Goal: Information Seeking & Learning: Learn about a topic

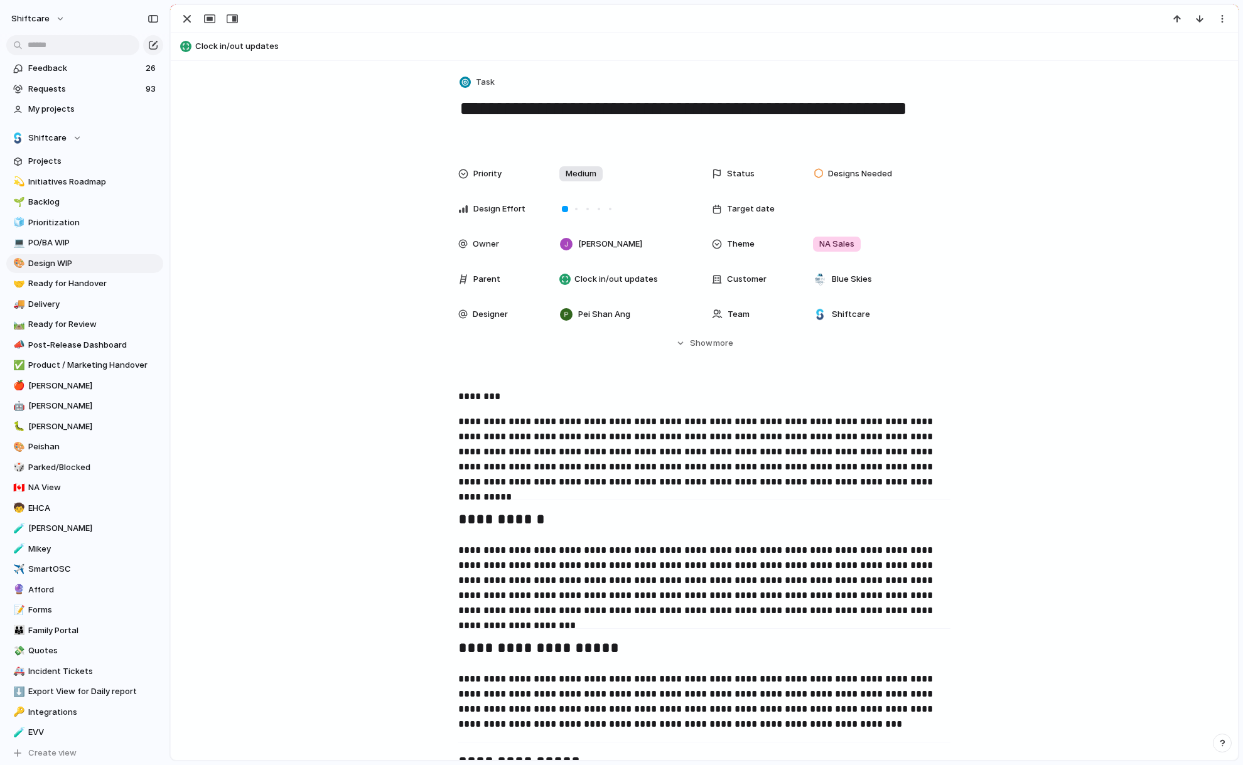
scroll to position [1770, 0]
click at [271, 44] on span "Clock in/out updates" at bounding box center [713, 46] width 1037 height 13
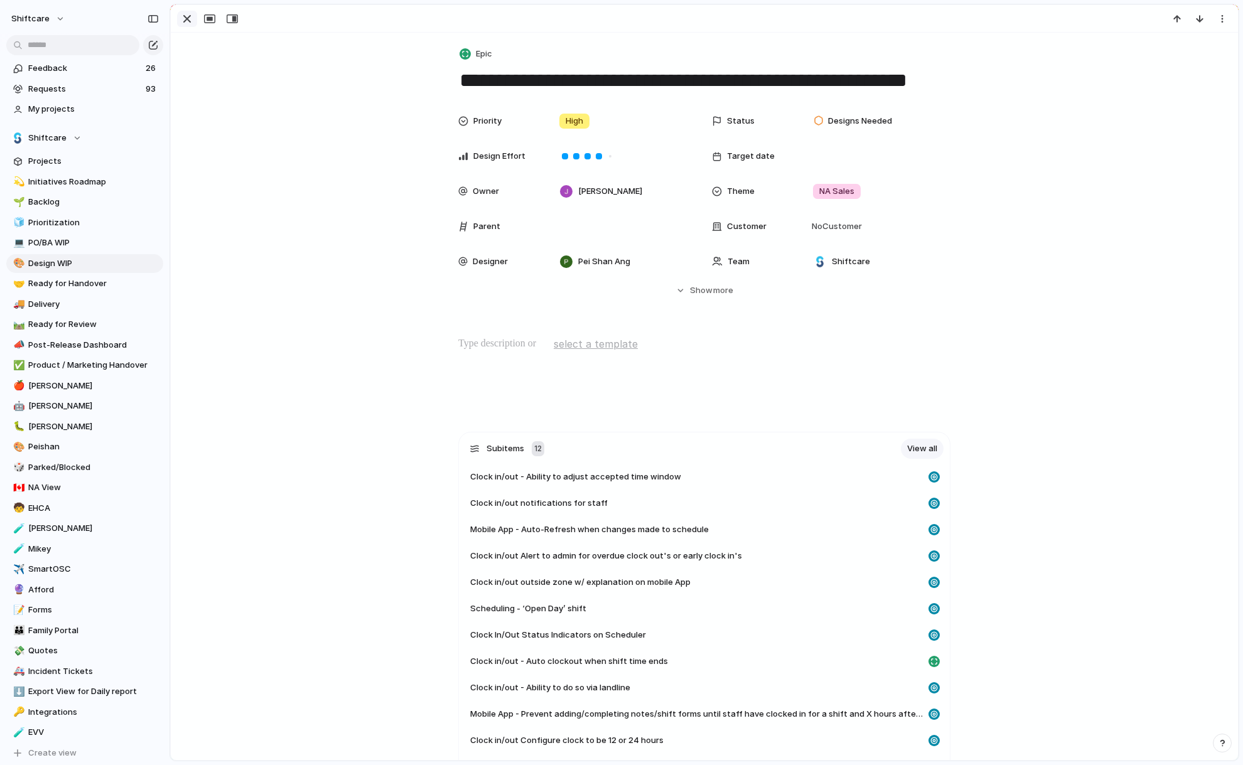
click at [188, 19] on div "button" at bounding box center [187, 18] width 15 height 15
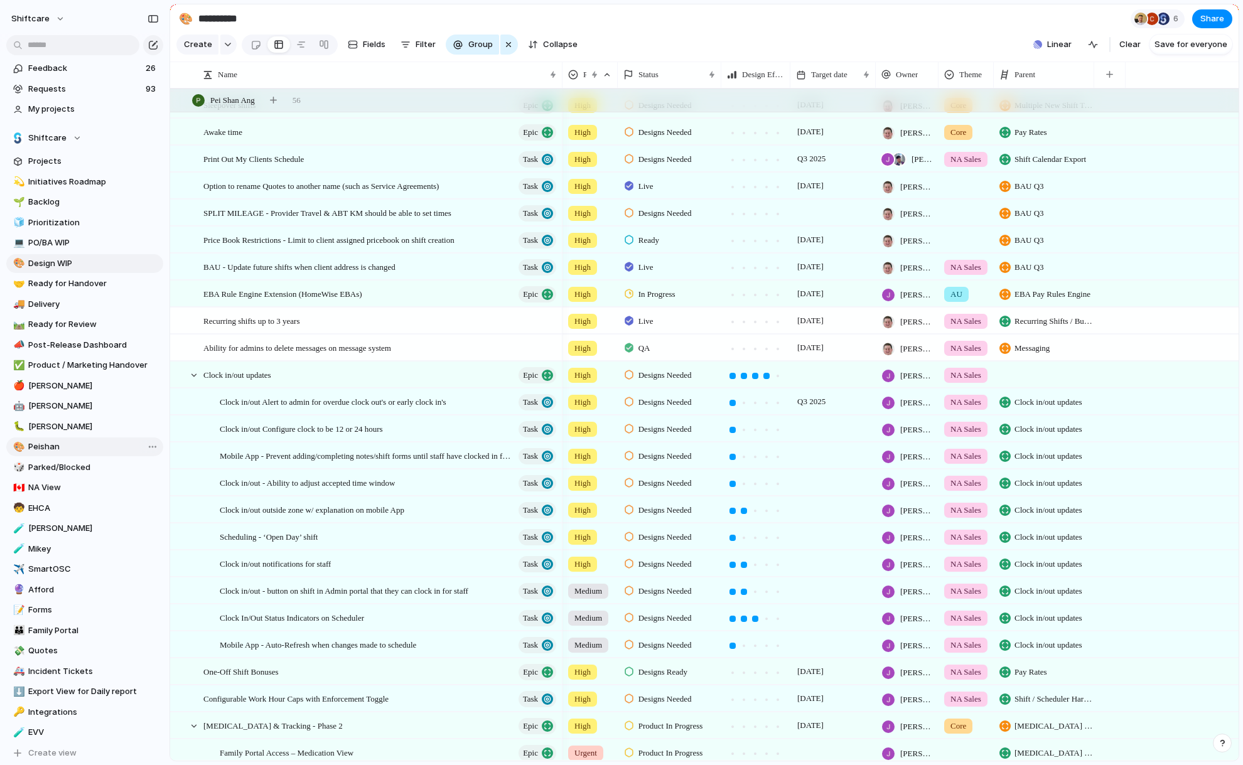
click at [61, 441] on span "Peishan" at bounding box center [93, 447] width 131 height 13
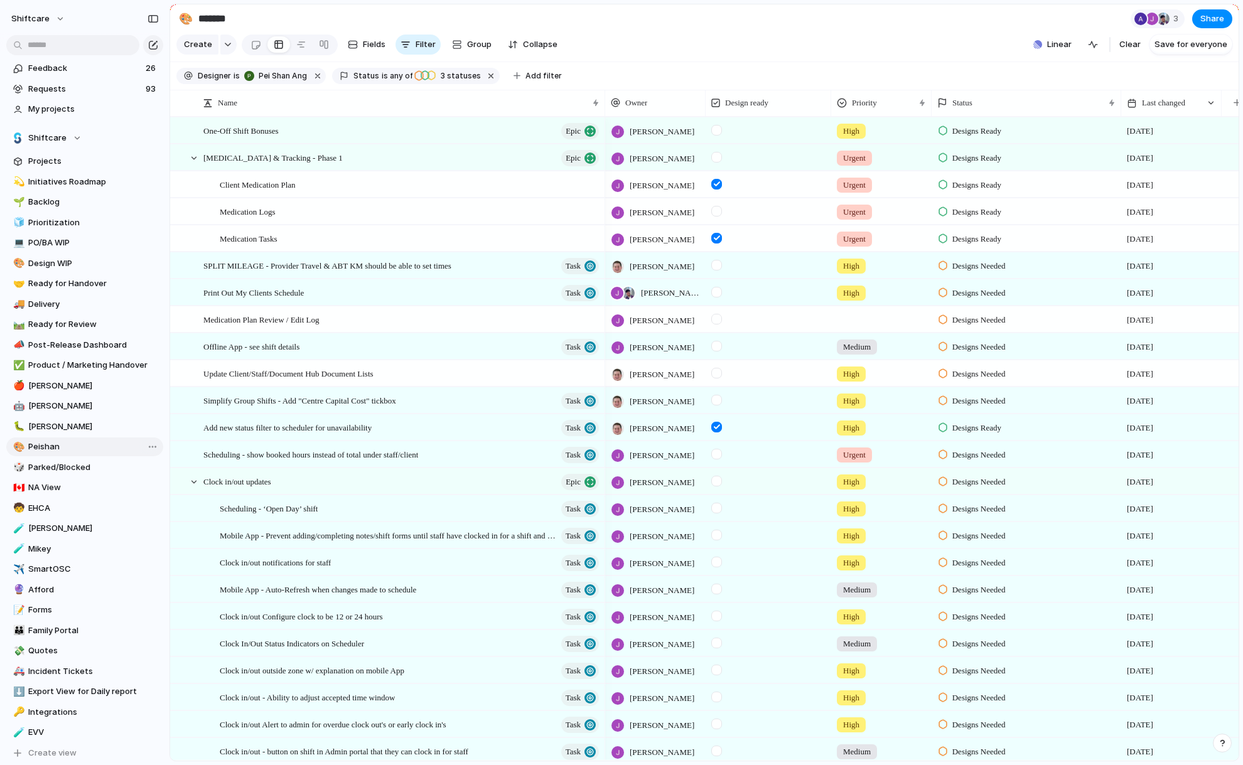
type input "*******"
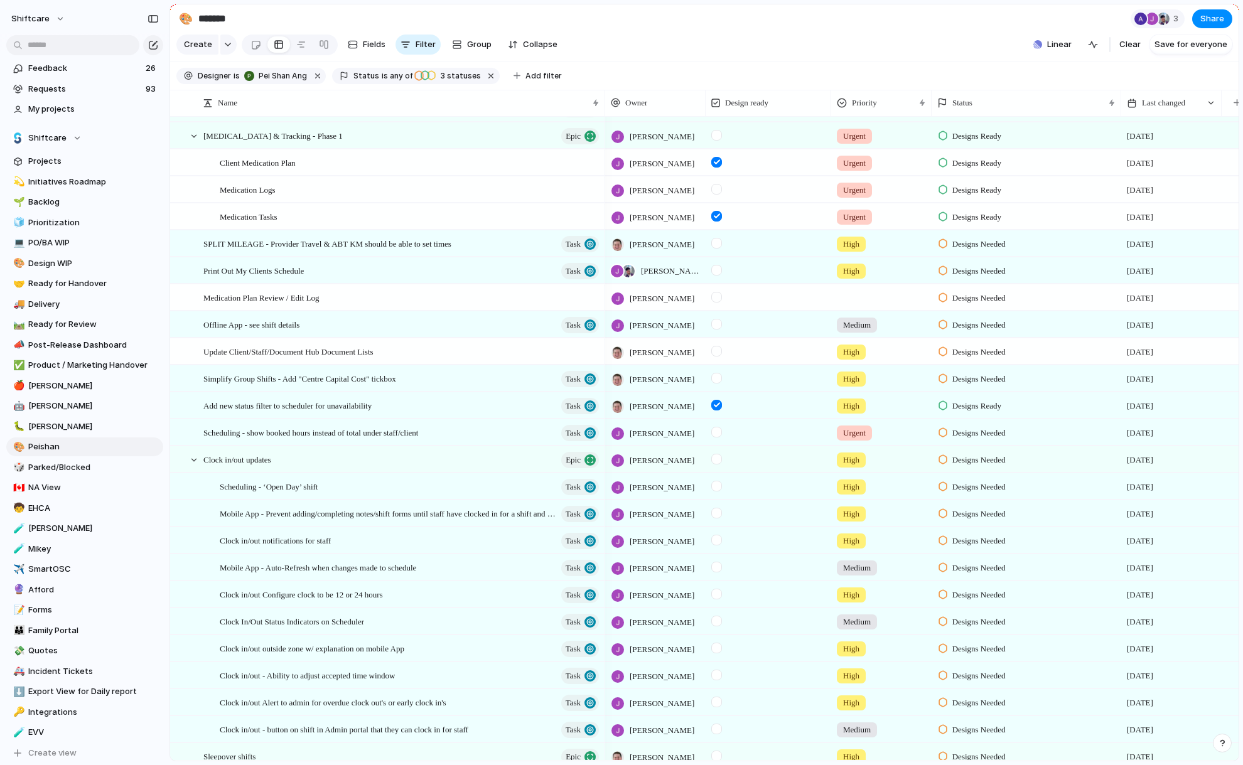
scroll to position [247, 0]
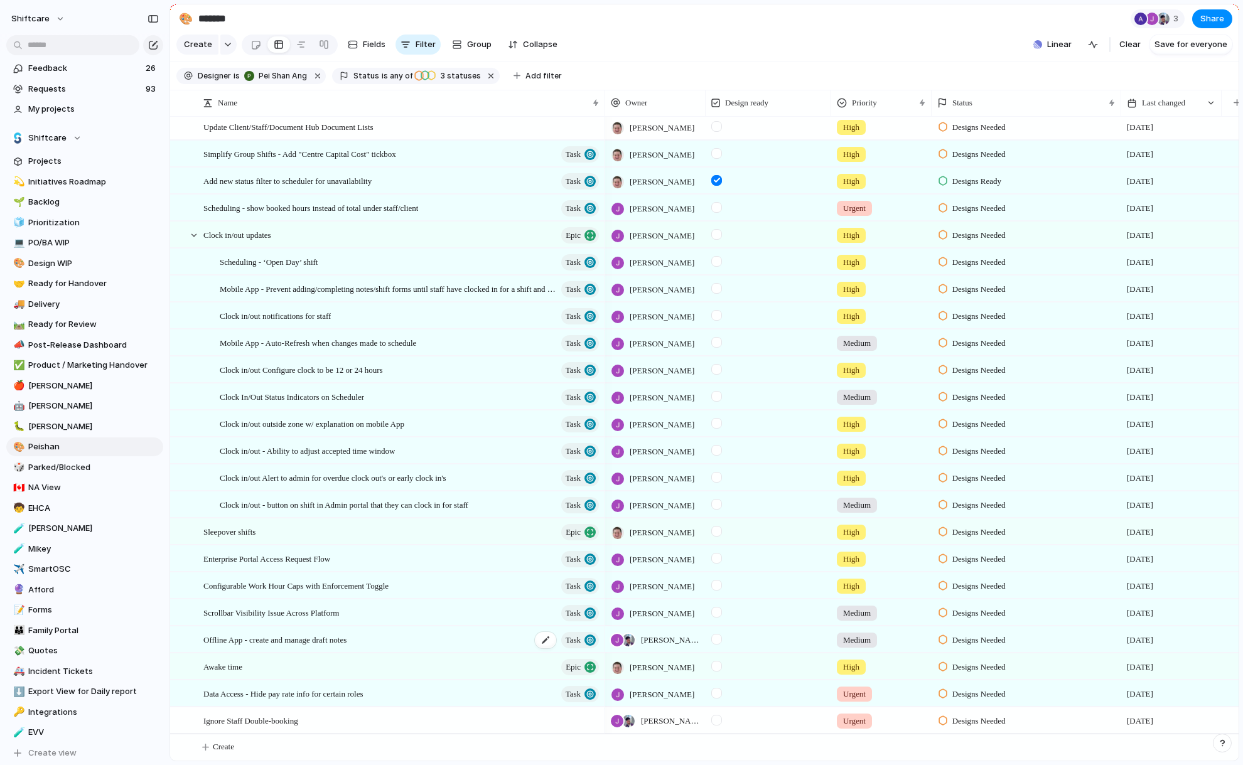
click at [324, 637] on span "Offline App - create and manage draft notes" at bounding box center [274, 639] width 143 height 14
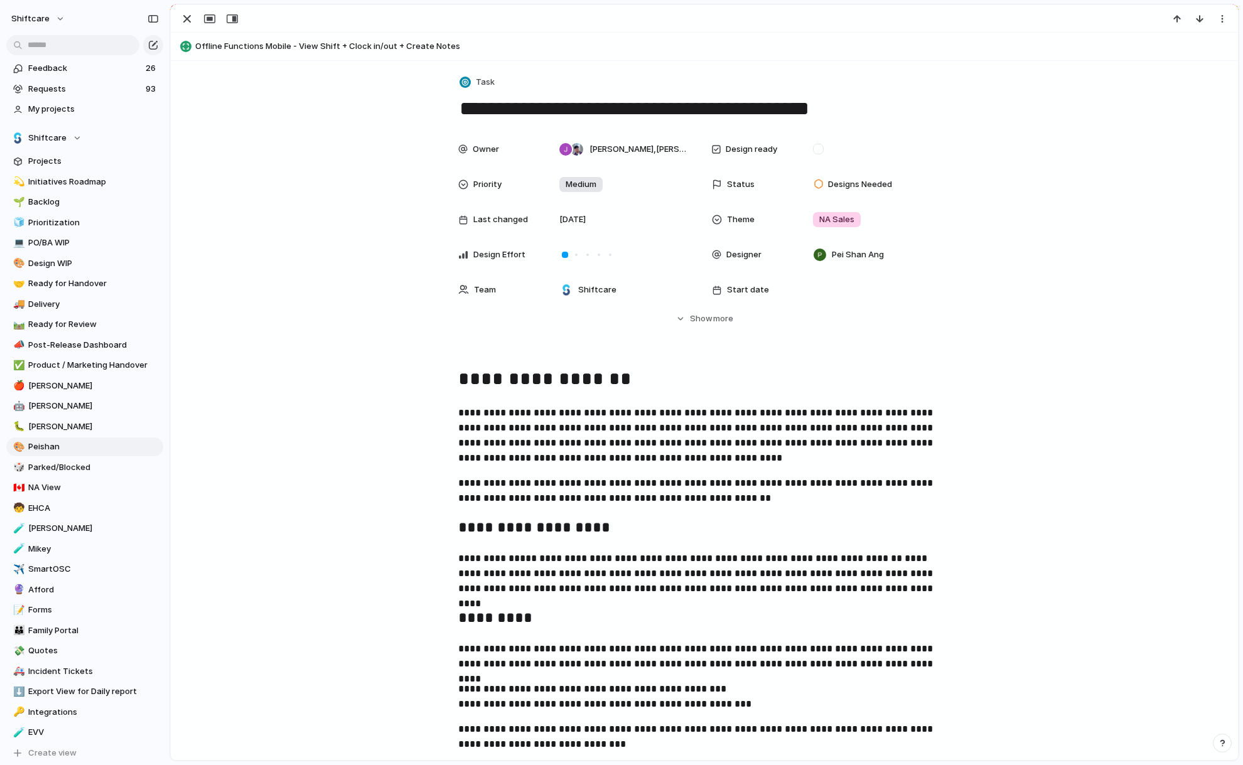
click at [299, 47] on span "Offline Functions Mobile - View Shift + Clock in/out + Create Notes" at bounding box center [713, 46] width 1037 height 13
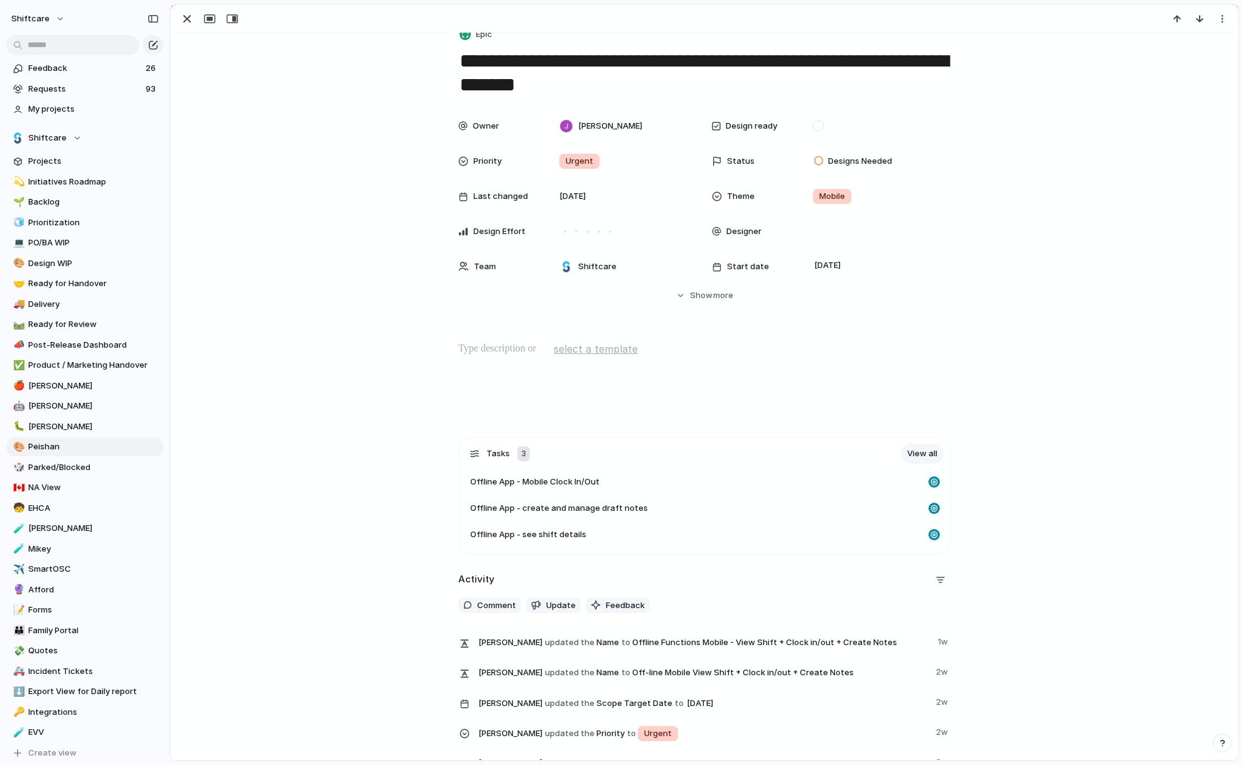
scroll to position [18, 0]
click at [550, 537] on span "Offline App - see shift details" at bounding box center [528, 536] width 116 height 13
type textarea "**********"
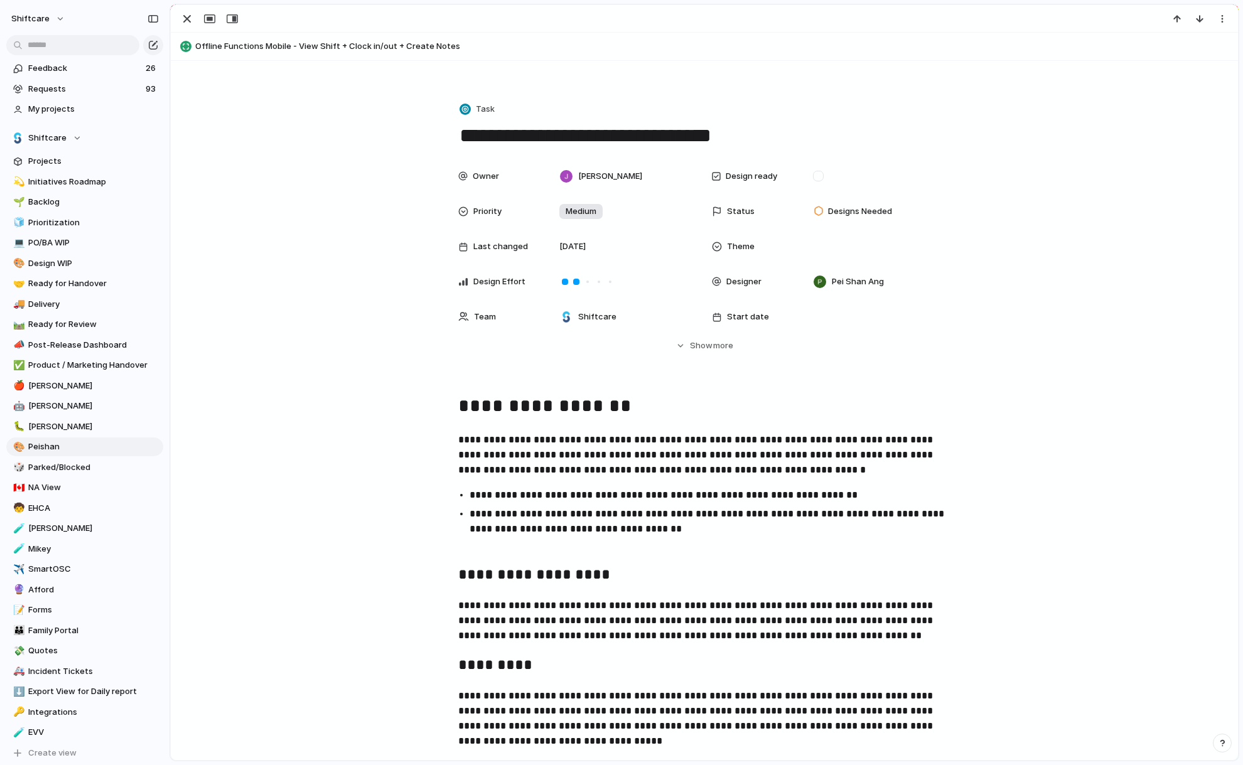
scroll to position [165, 0]
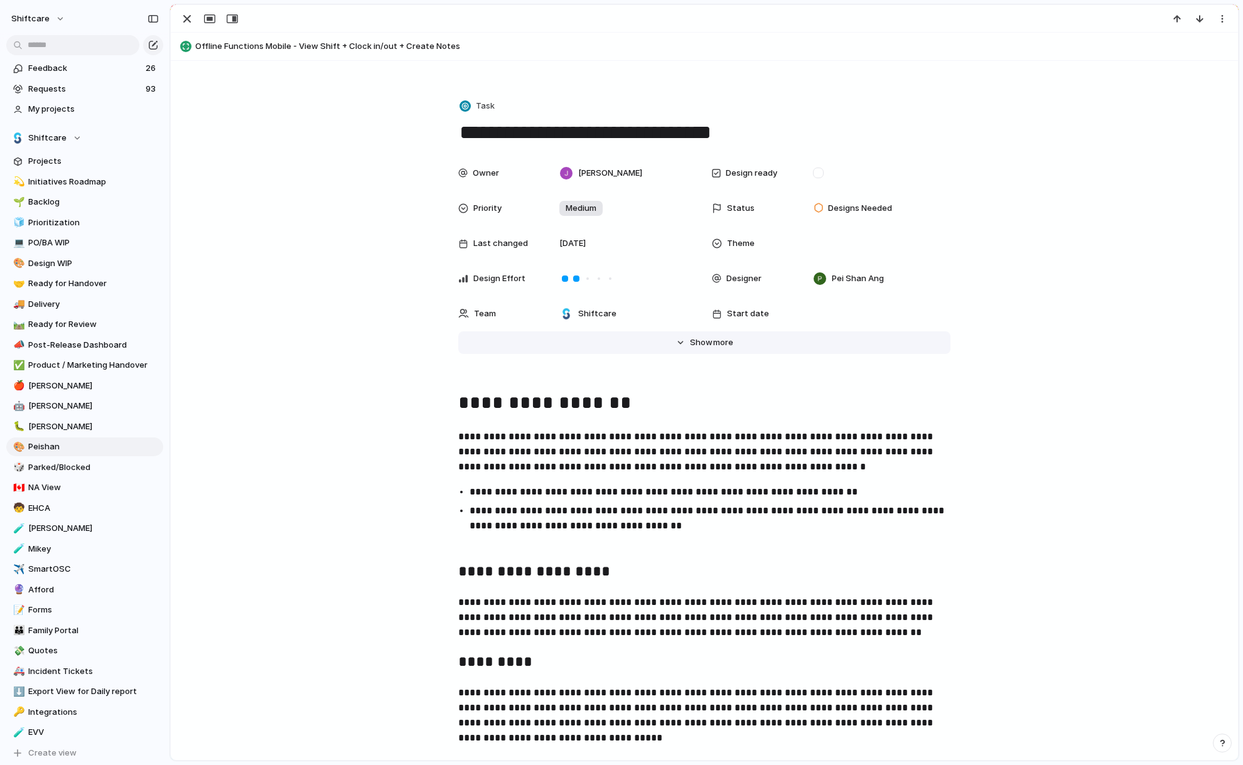
click at [704, 340] on span "Show" at bounding box center [701, 342] width 23 height 13
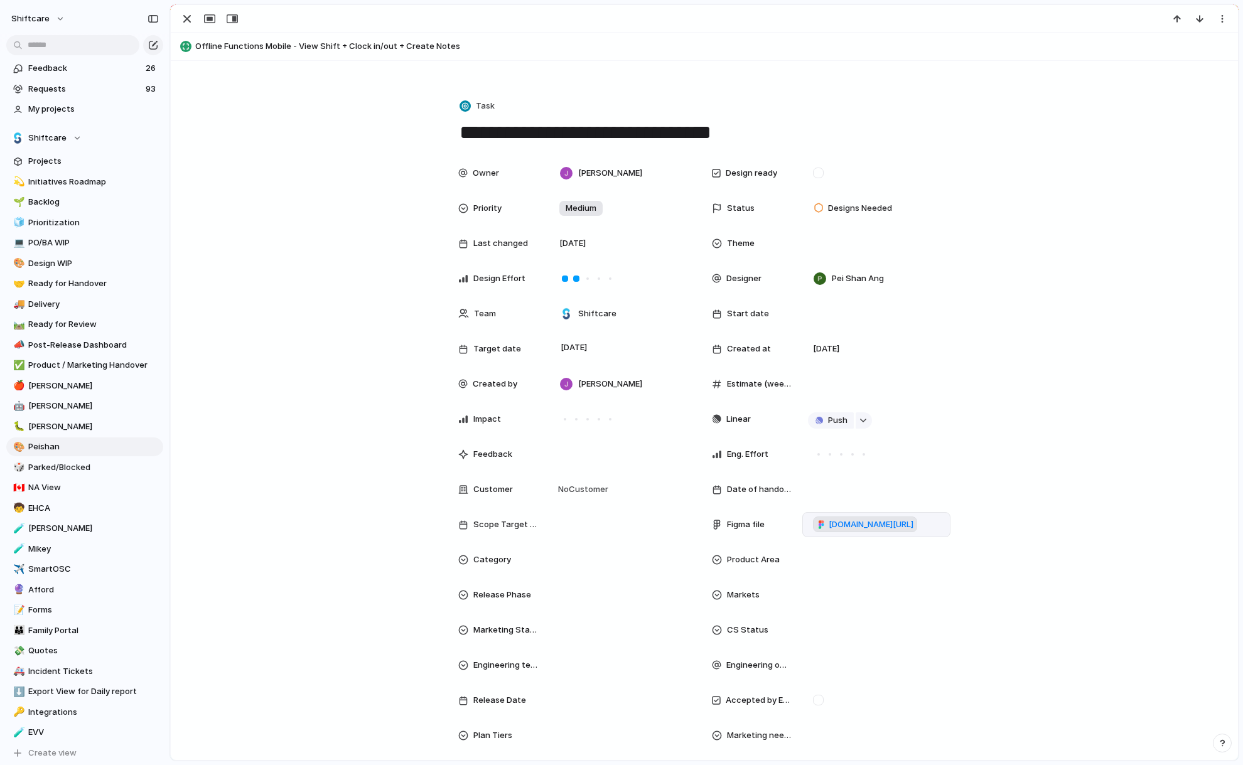
click at [869, 522] on span "figma.com/design/hjiJ5fONNB8SEk0Ng38k7i/Offline-App?node-id=7-6955&t=ENrbr7d3jq…" at bounding box center [871, 525] width 85 height 13
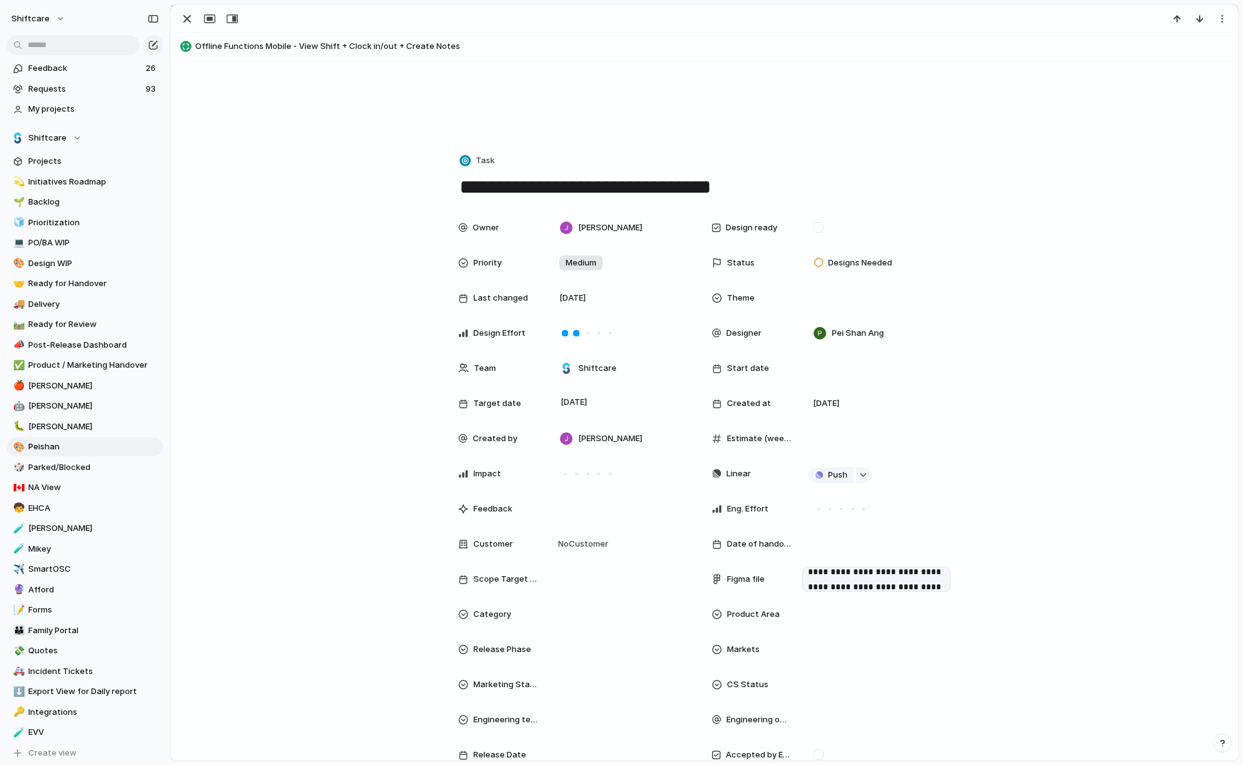
scroll to position [481, 0]
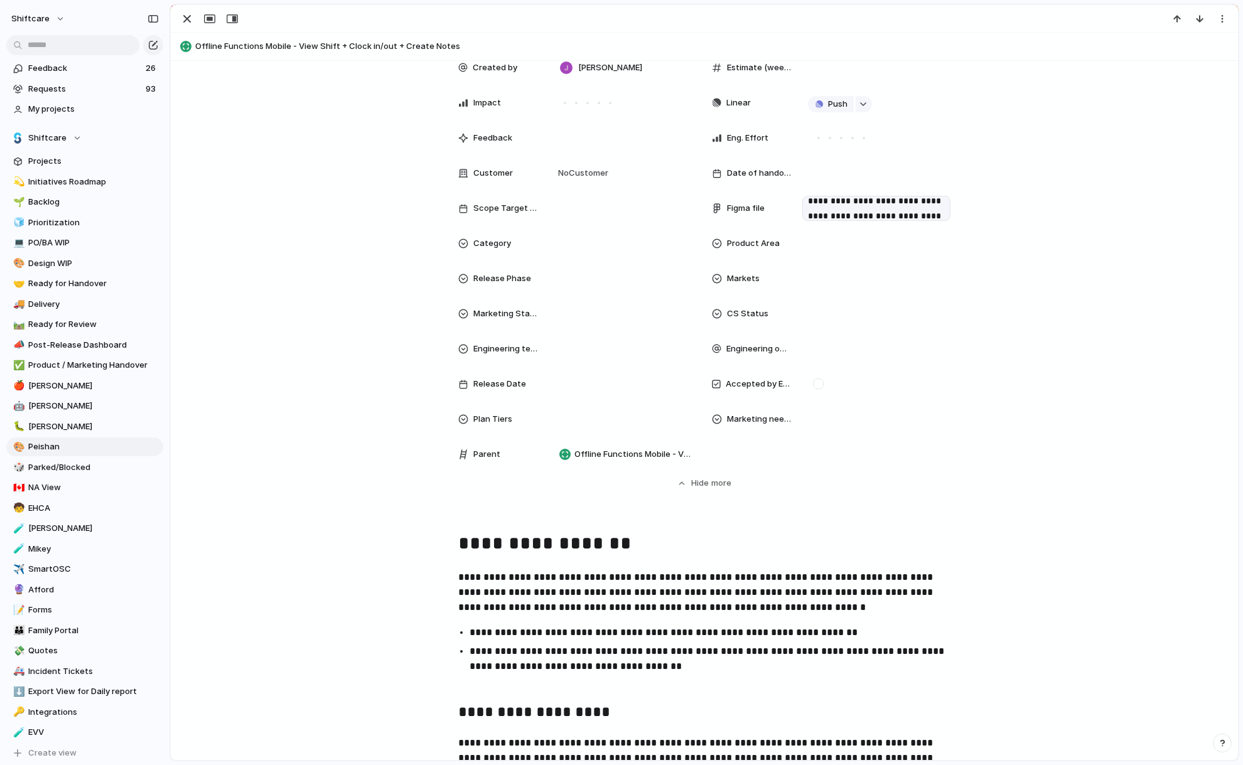
click at [913, 215] on p "**********" at bounding box center [876, 208] width 137 height 60
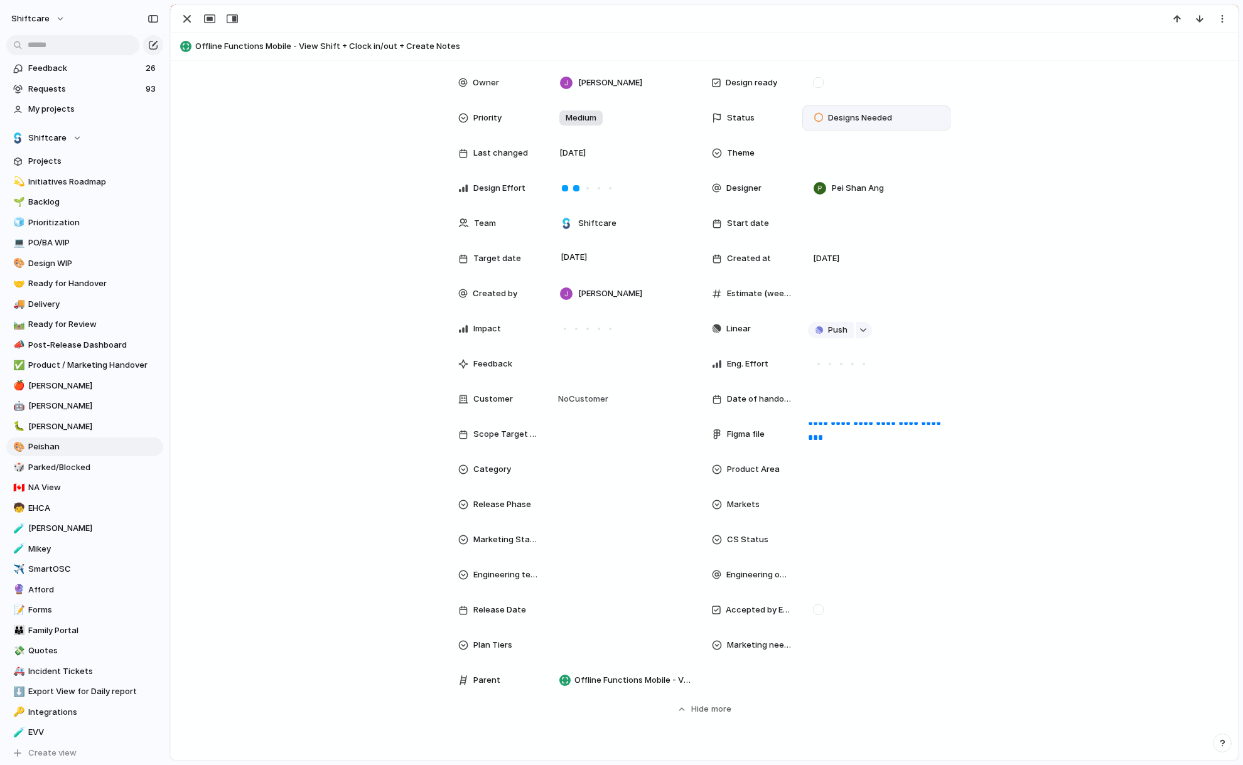
scroll to position [244, 0]
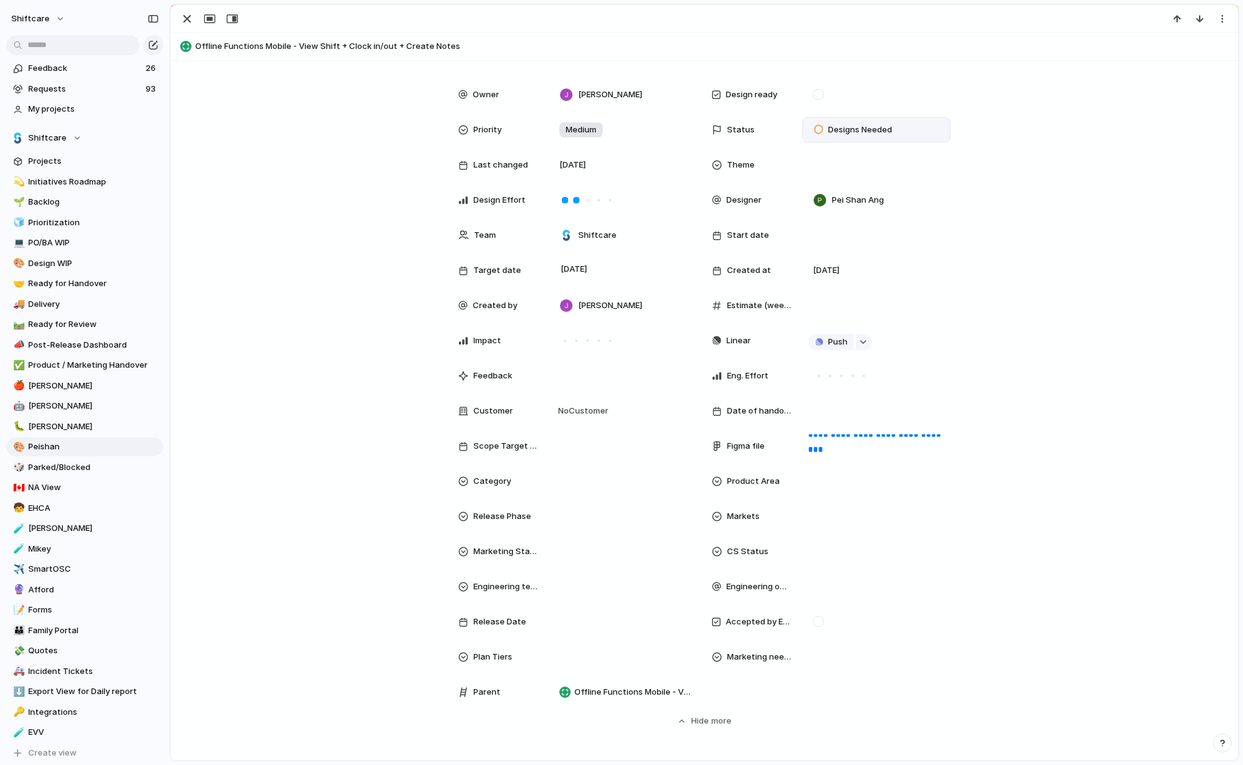
click at [877, 131] on span "Designs Needed" at bounding box center [860, 130] width 64 height 13
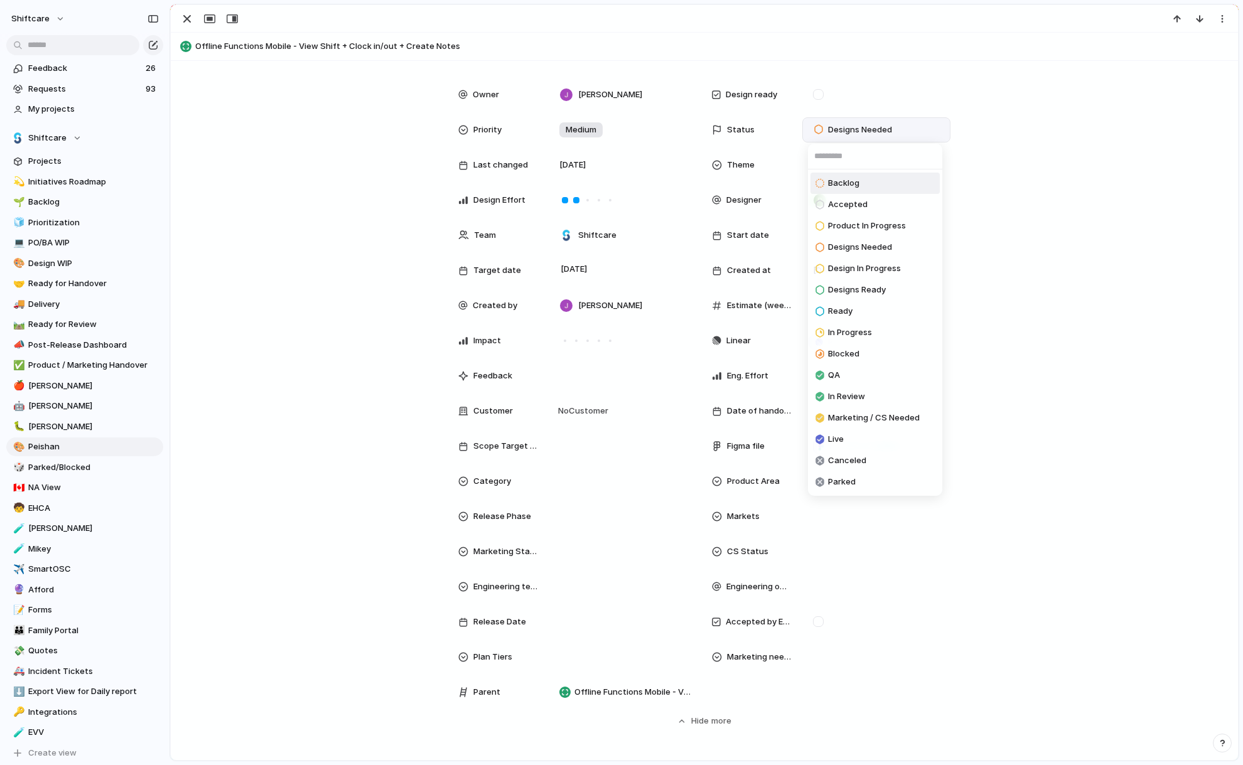
scroll to position [0, 0]
click at [864, 287] on span "Designs Ready" at bounding box center [857, 290] width 58 height 13
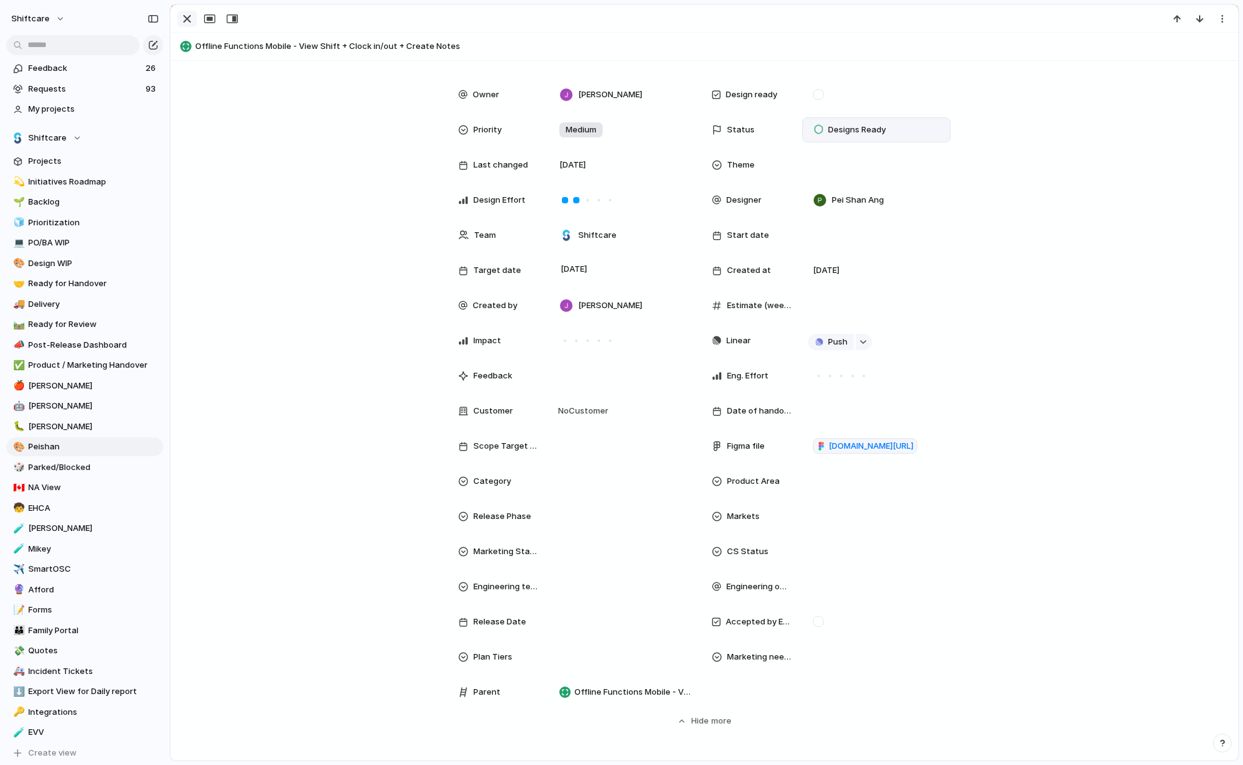
click at [185, 22] on div "button" at bounding box center [187, 18] width 15 height 15
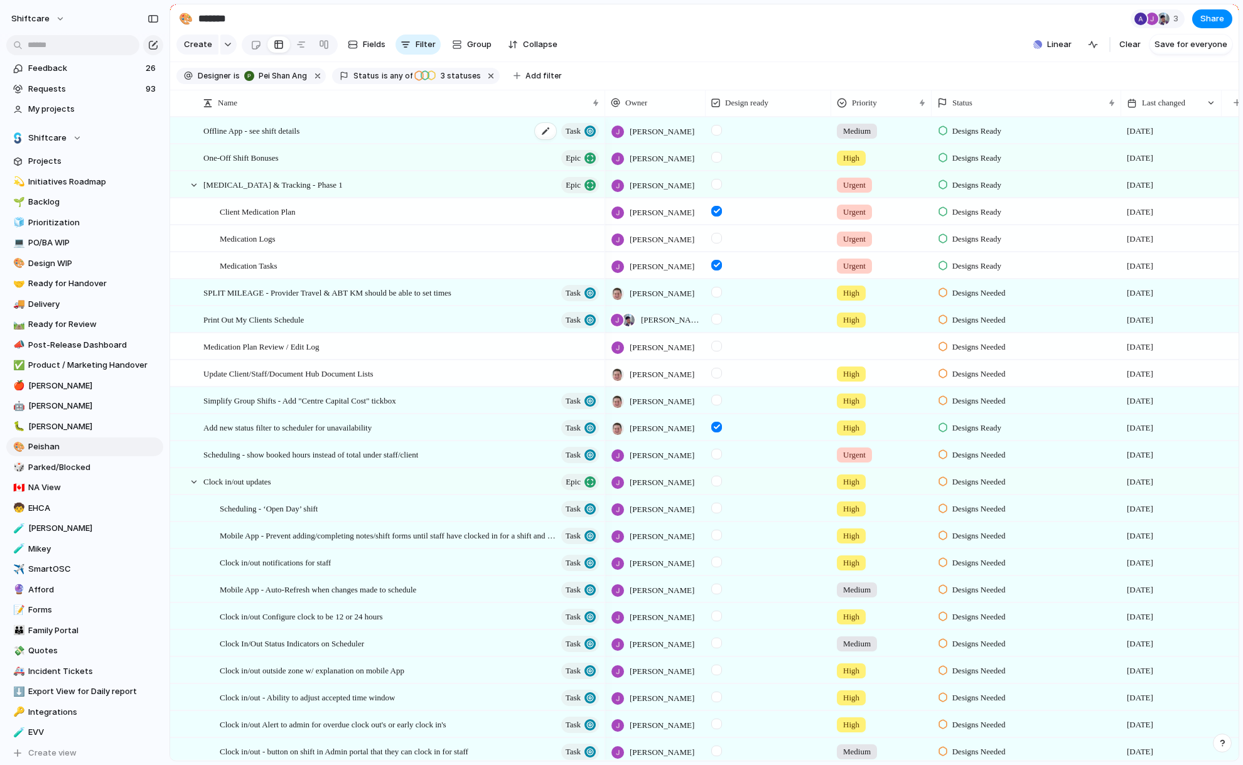
click at [252, 129] on span "Offline App - see shift details" at bounding box center [251, 130] width 96 height 14
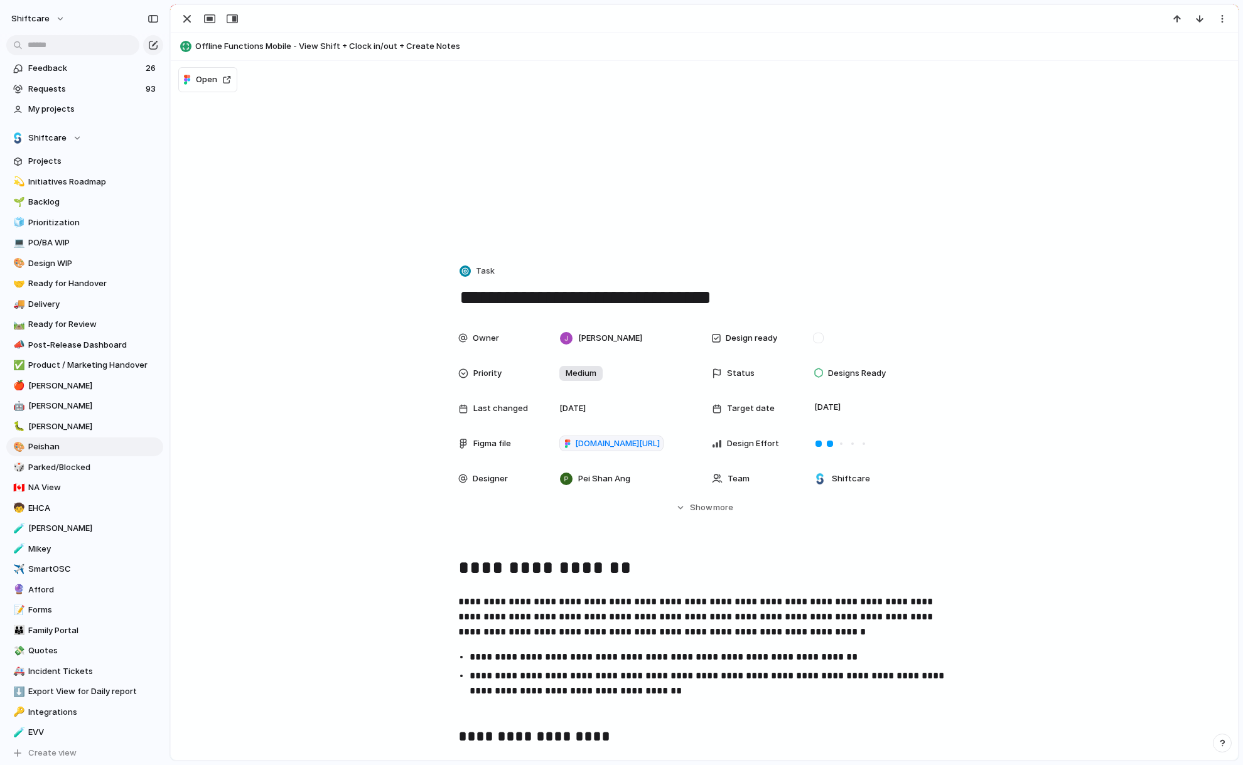
click at [333, 48] on span "Offline Functions Mobile - View Shift + Clock in/out + Create Notes" at bounding box center [713, 46] width 1037 height 13
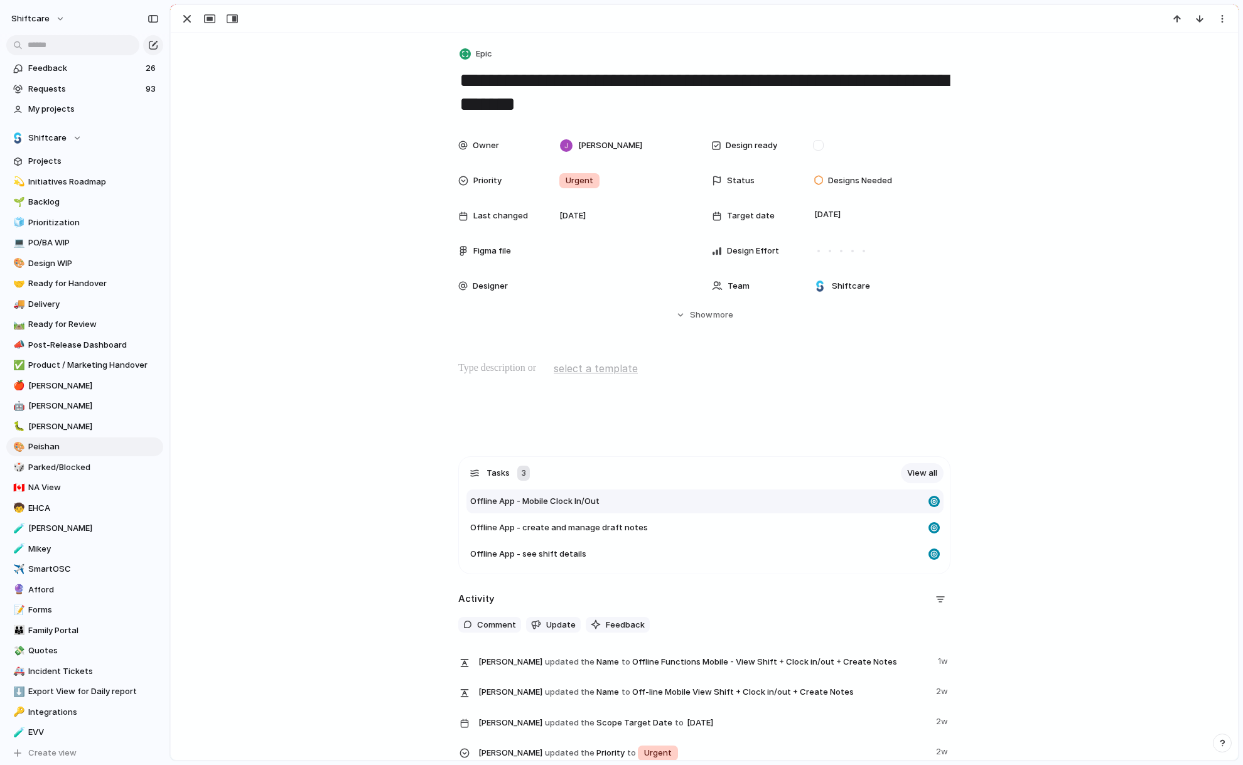
click at [546, 506] on span "Offline App - Mobile Clock In/Out" at bounding box center [534, 501] width 129 height 13
type textarea "**********"
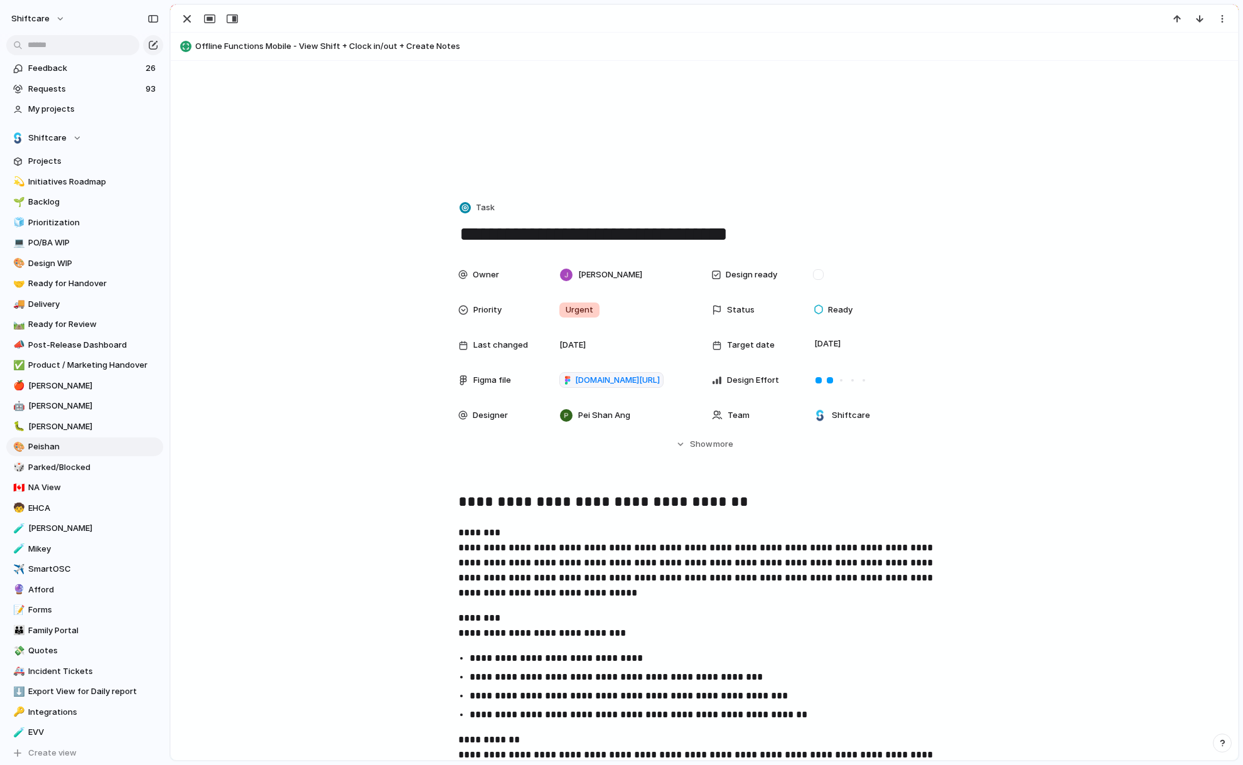
scroll to position [66, 0]
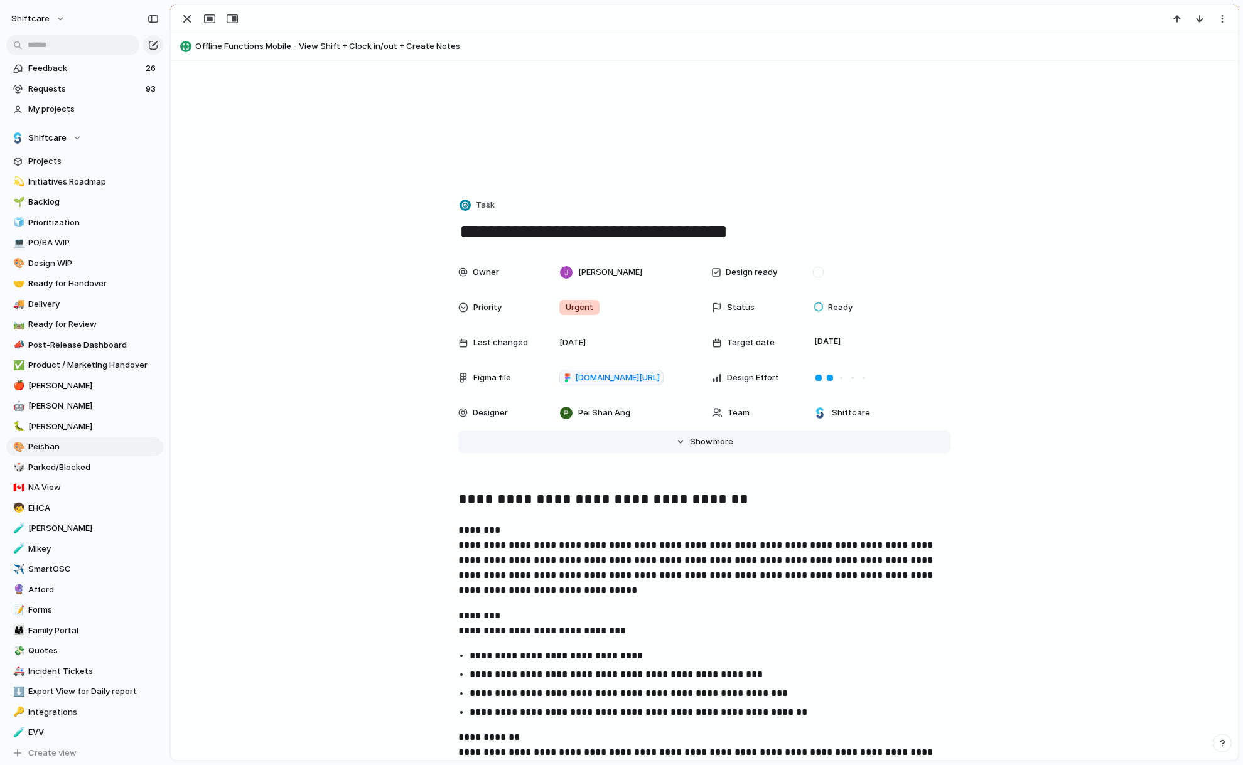
click at [729, 448] on span "more" at bounding box center [723, 442] width 20 height 13
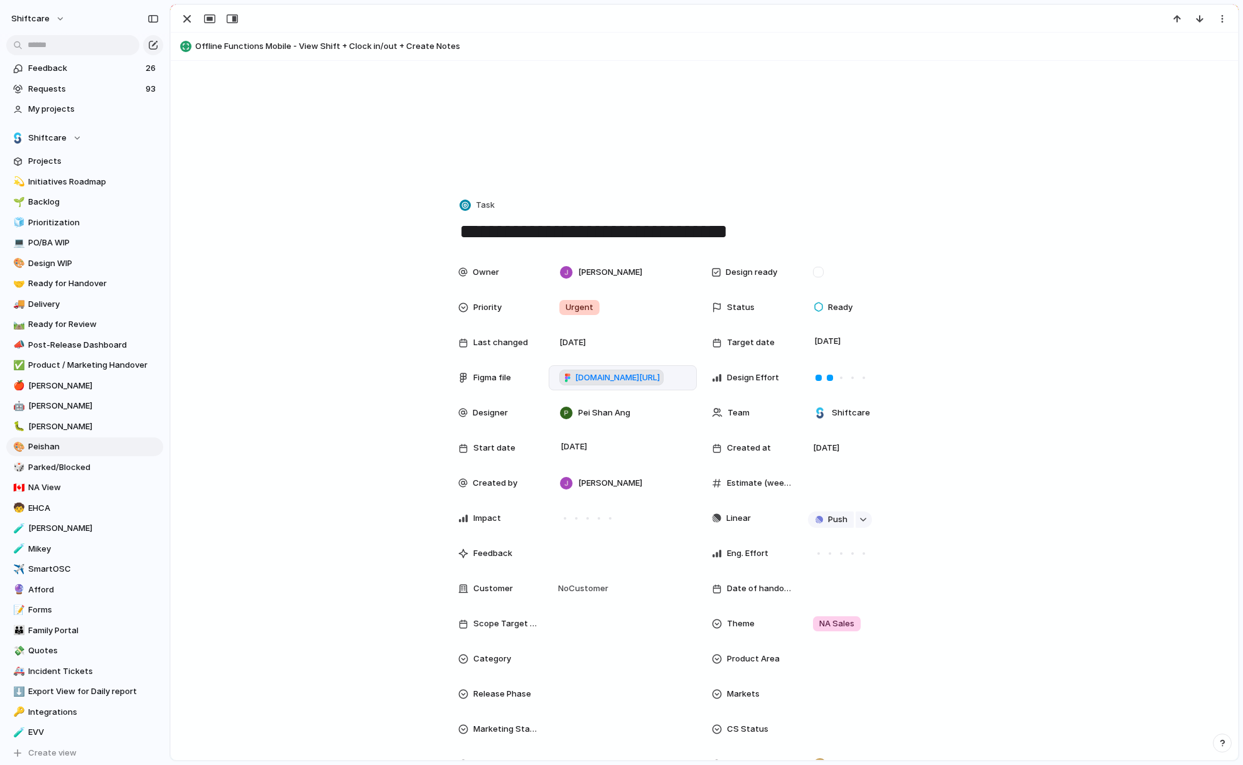
click at [637, 379] on span "figma.com/design/hjiJ5fONNB8SEk0Ng38k7i/Offline-App?node-id=4125-1614" at bounding box center [617, 378] width 85 height 13
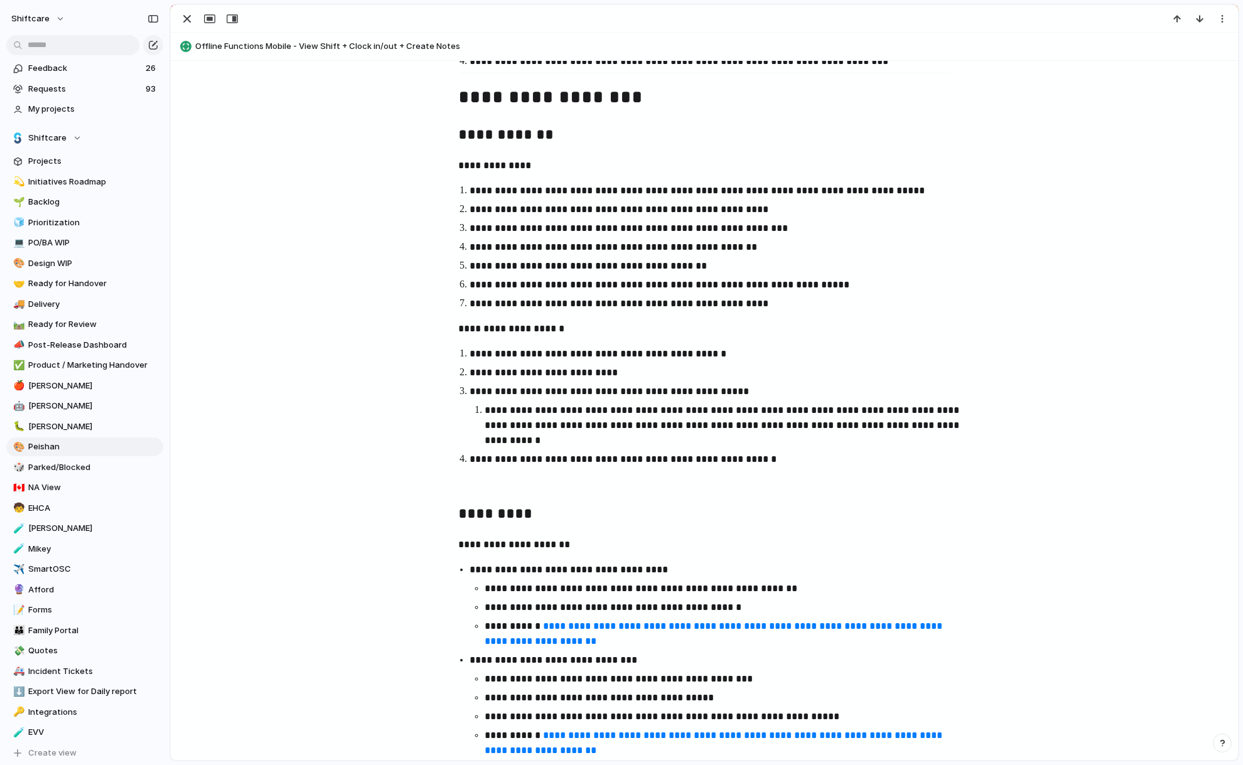
scroll to position [1686, 0]
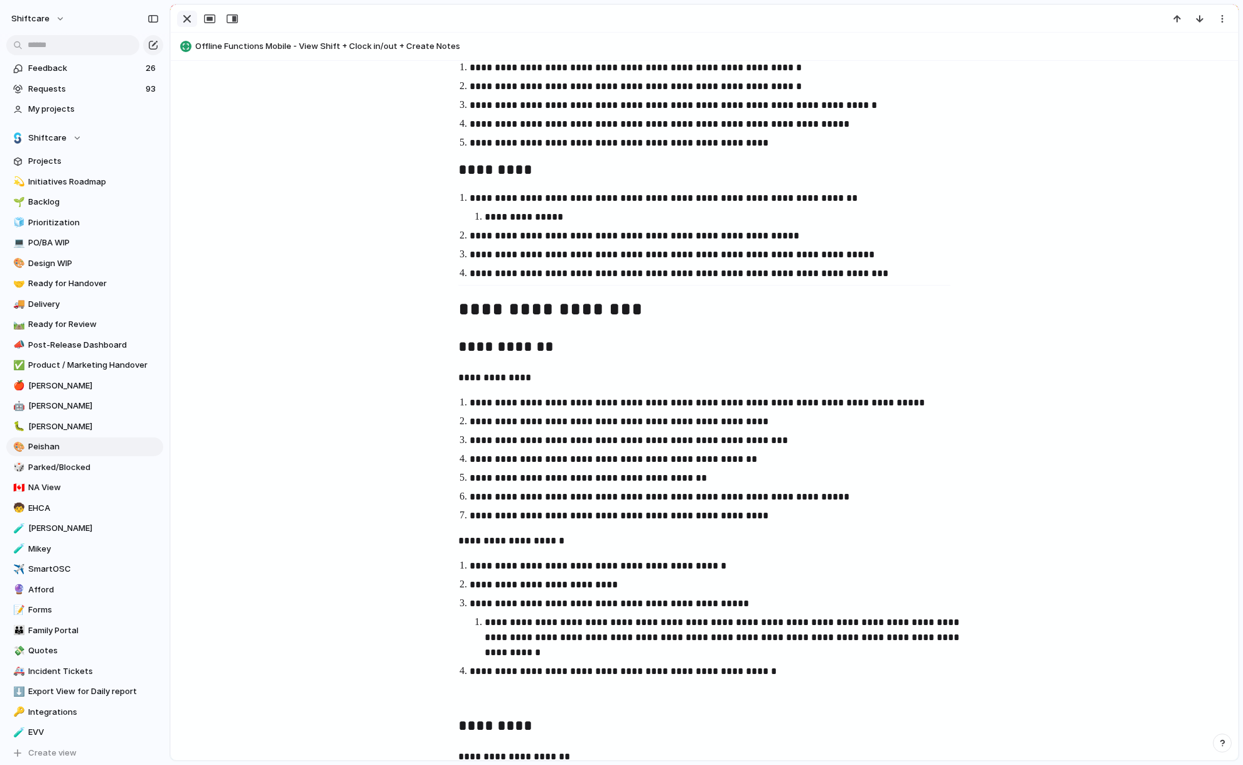
click at [187, 20] on div "button" at bounding box center [187, 18] width 15 height 15
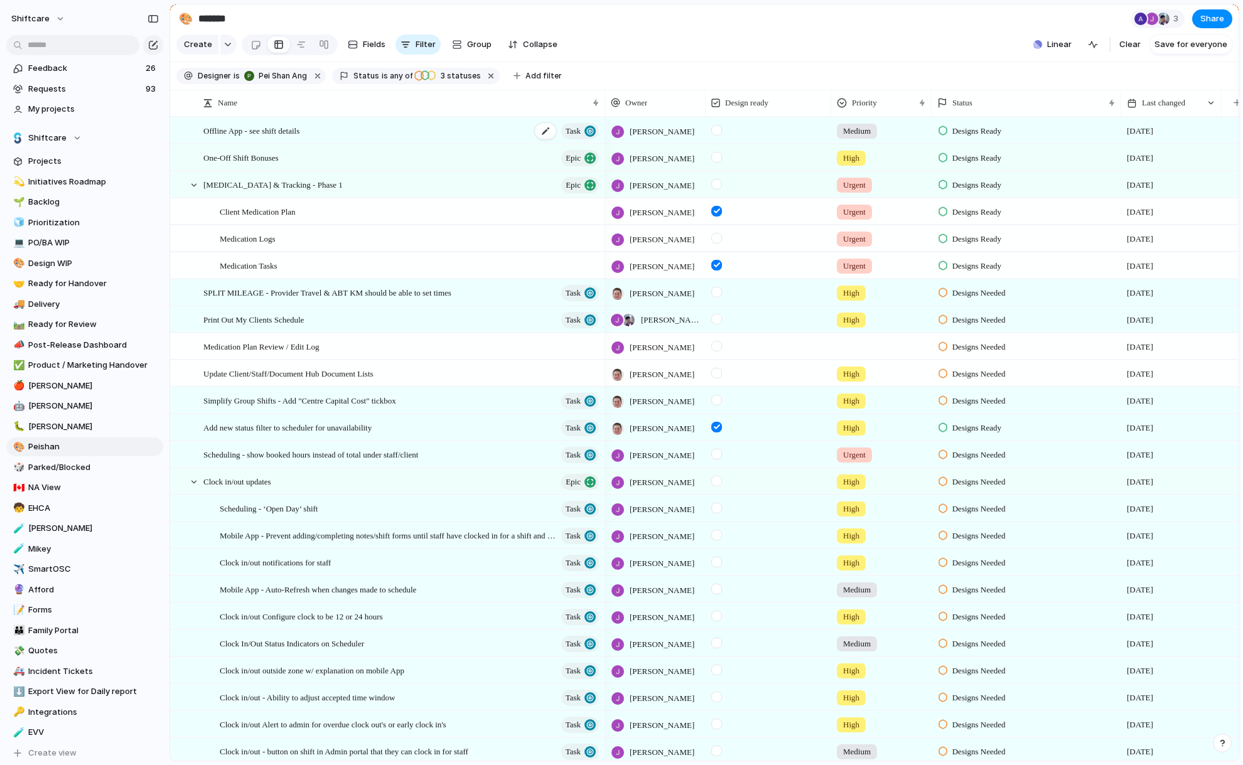
click at [299, 126] on span "Offline App - see shift details" at bounding box center [251, 130] width 96 height 14
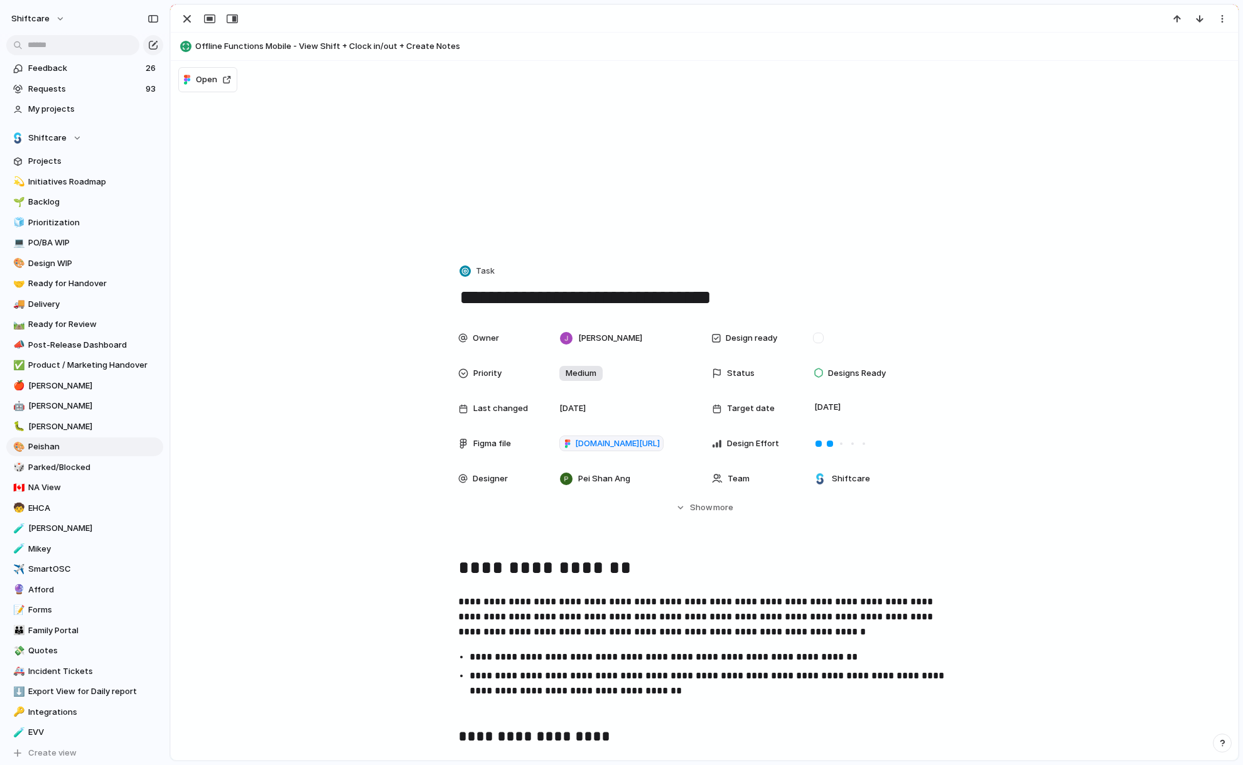
click at [395, 46] on span "Offline Functions Mobile - View Shift + Clock in/out + Create Notes" at bounding box center [713, 46] width 1037 height 13
type textarea "**********"
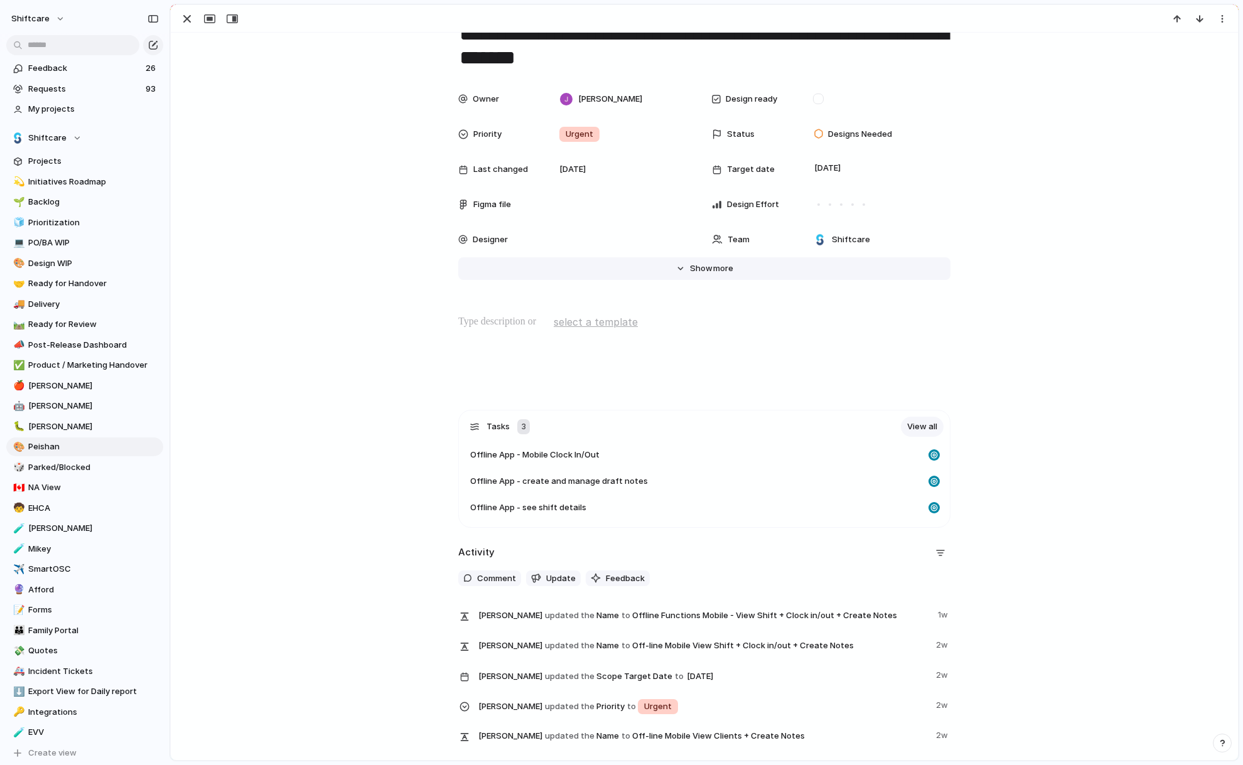
scroll to position [53, 0]
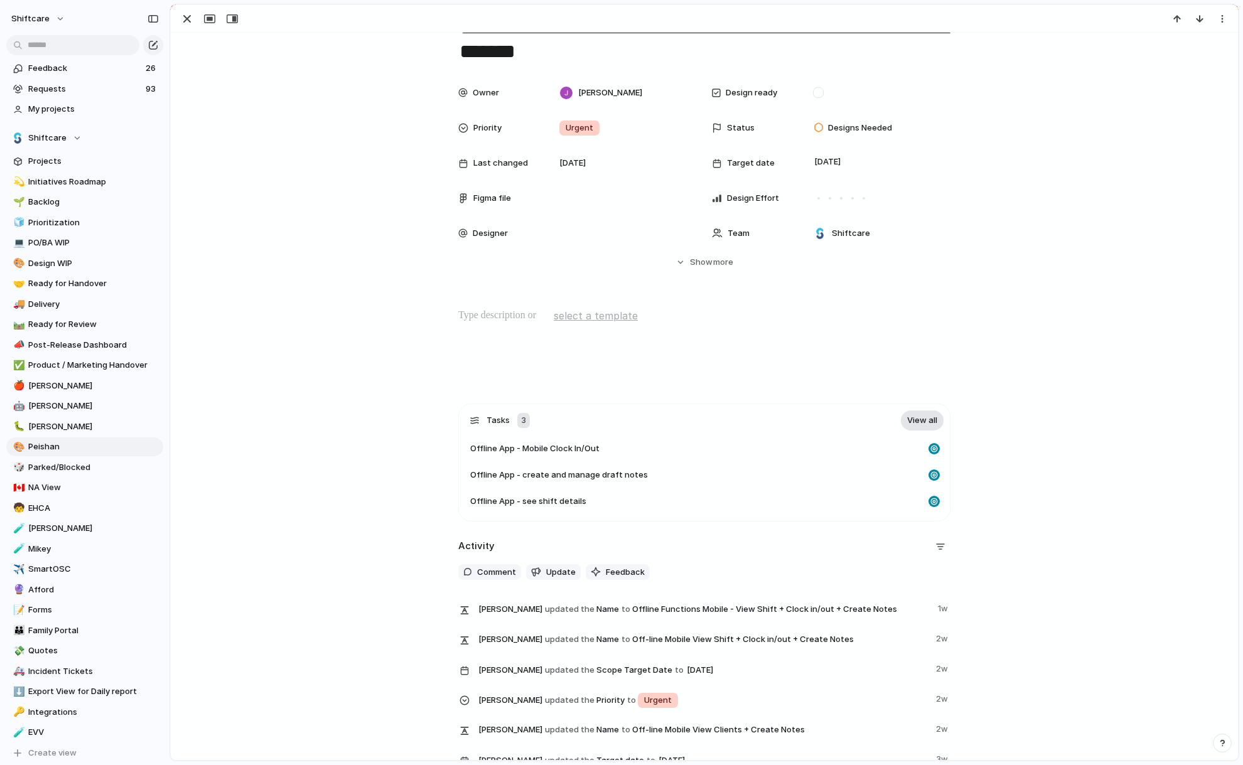
click at [922, 420] on link "View all" at bounding box center [922, 421] width 43 height 20
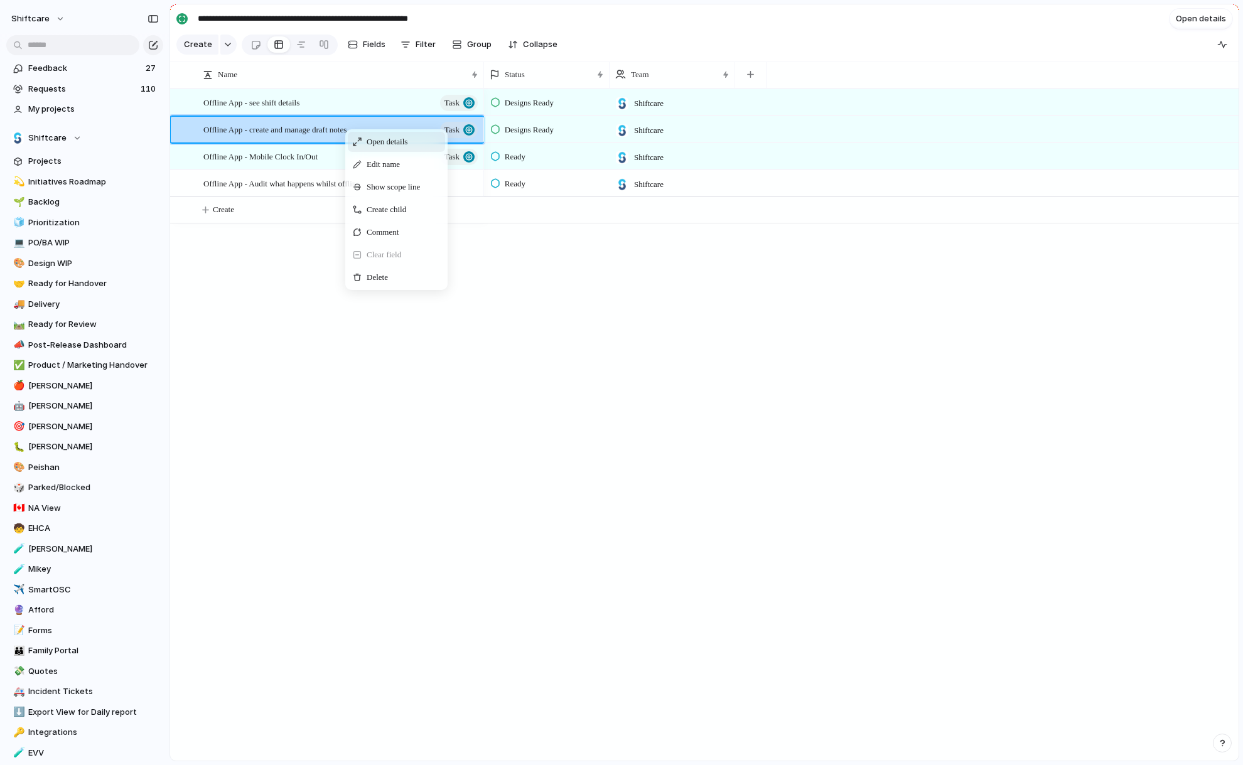
click at [390, 141] on span "Open details" at bounding box center [387, 142] width 41 height 13
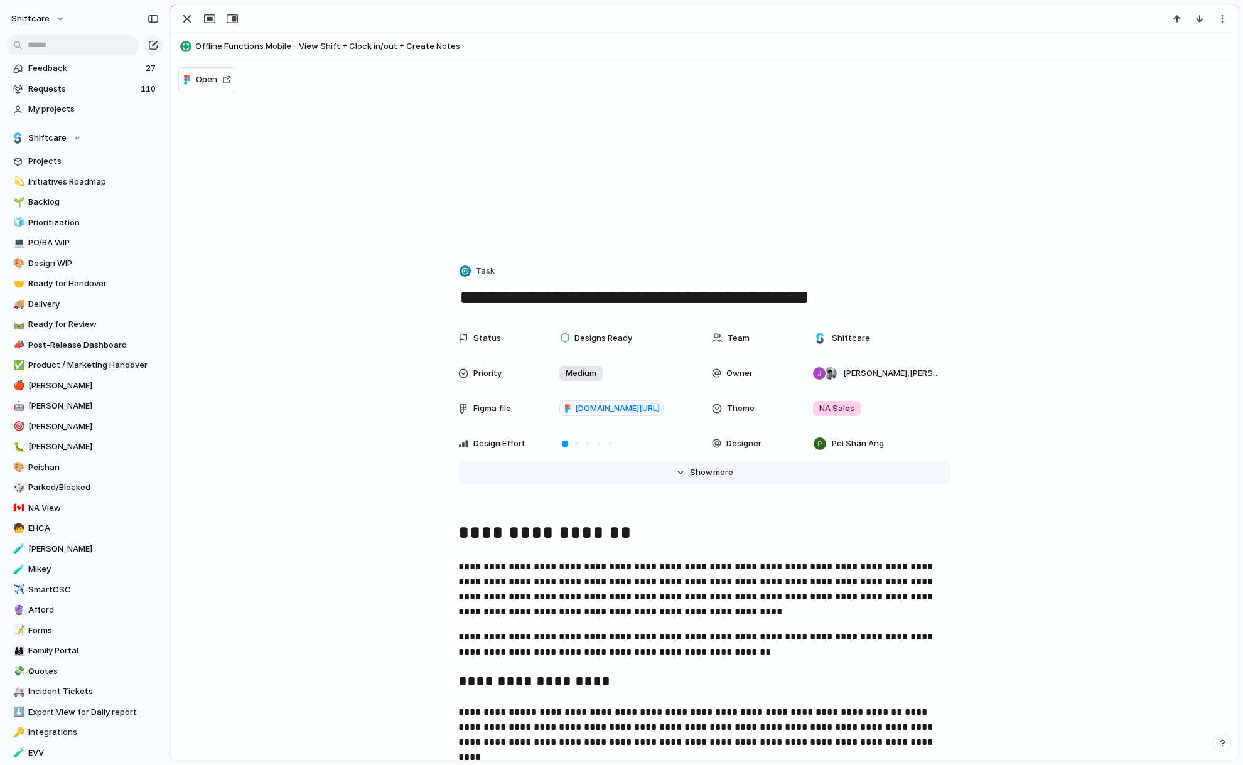
click at [720, 466] on span "more" at bounding box center [723, 472] width 20 height 13
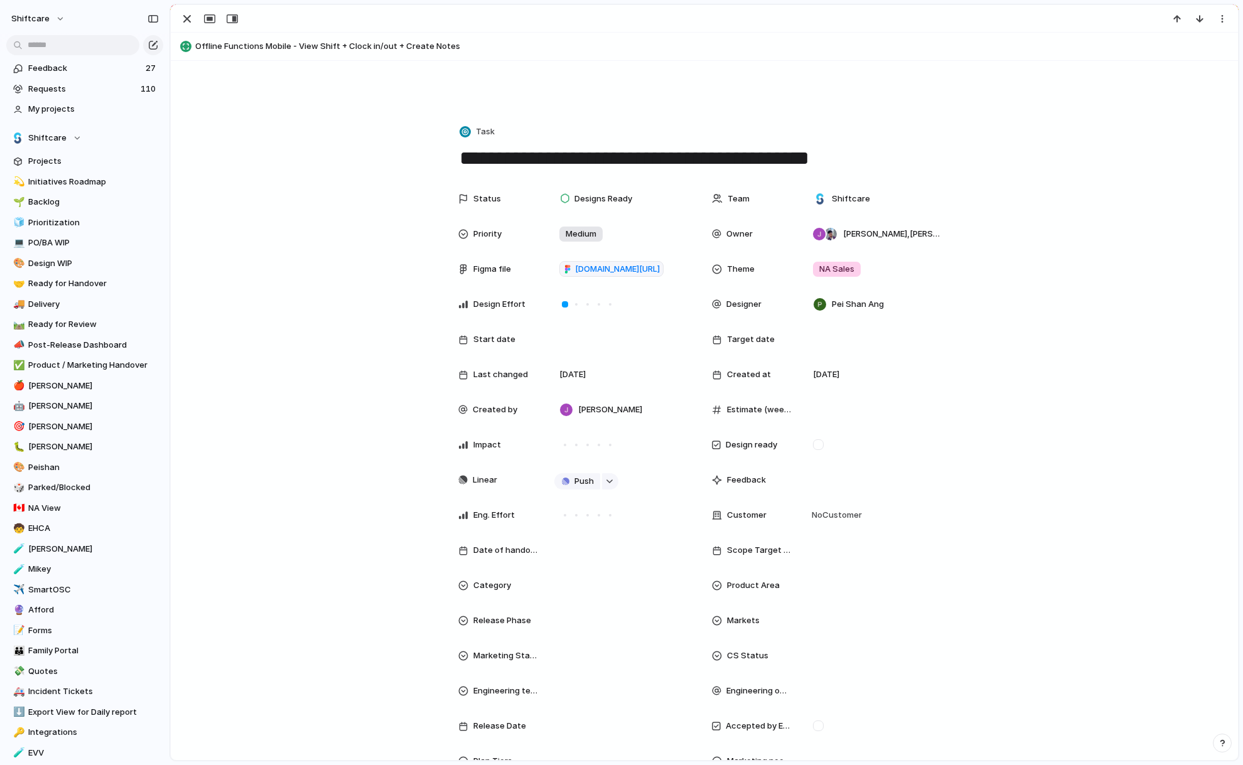
scroll to position [132, 0]
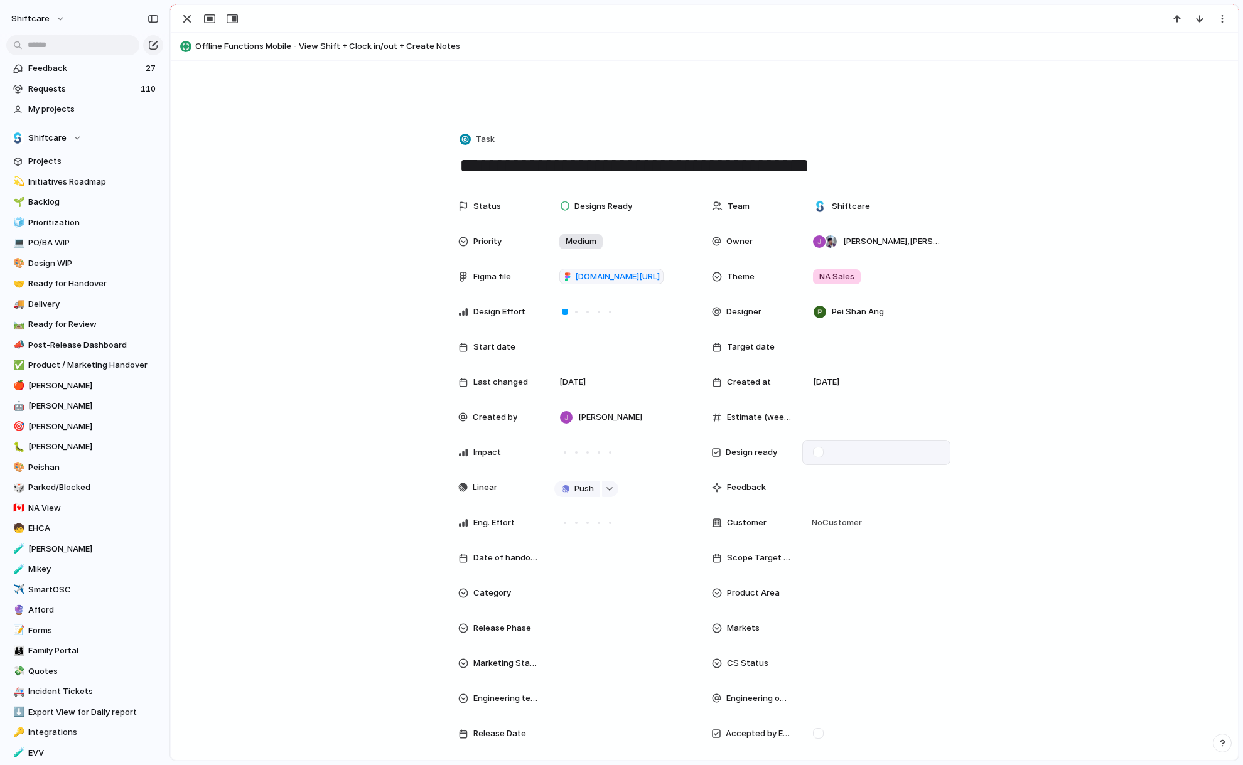
click at [821, 453] on div at bounding box center [818, 452] width 11 height 11
click at [182, 22] on div "button" at bounding box center [187, 18] width 15 height 15
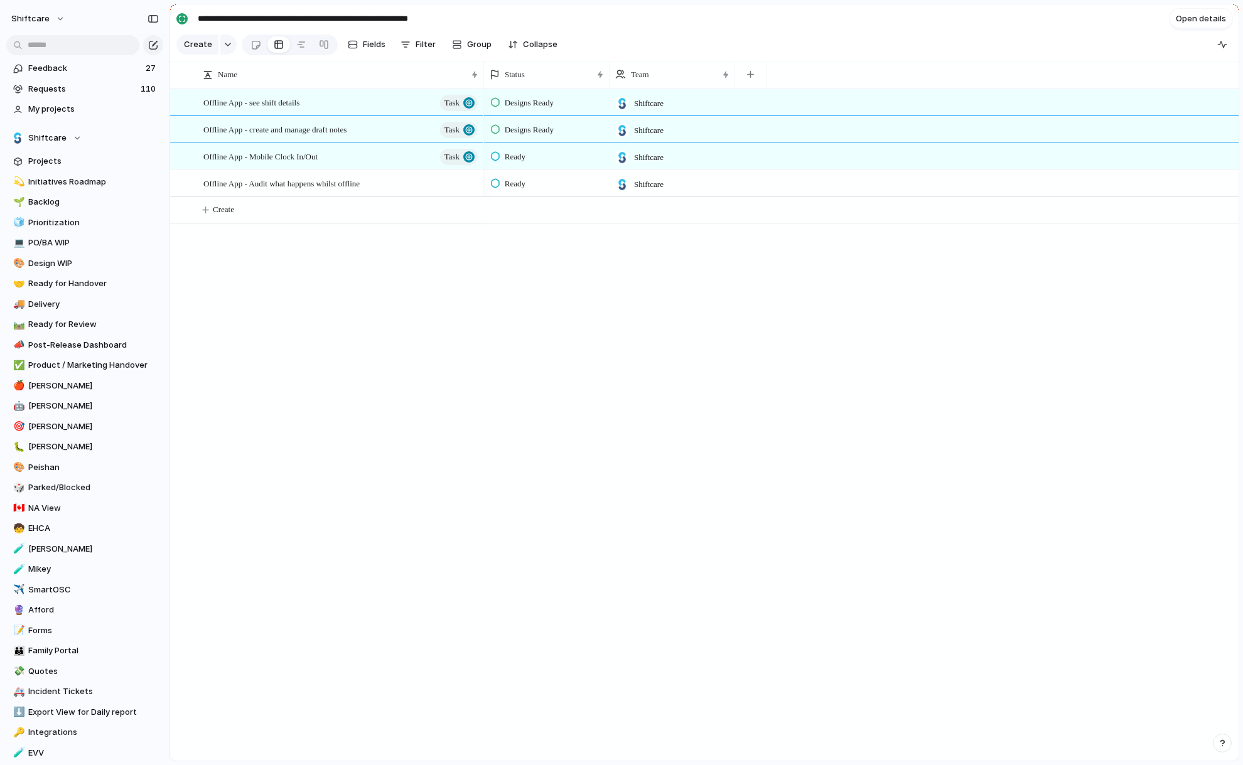
click at [299, 105] on span "Offline App - see shift details" at bounding box center [251, 102] width 96 height 14
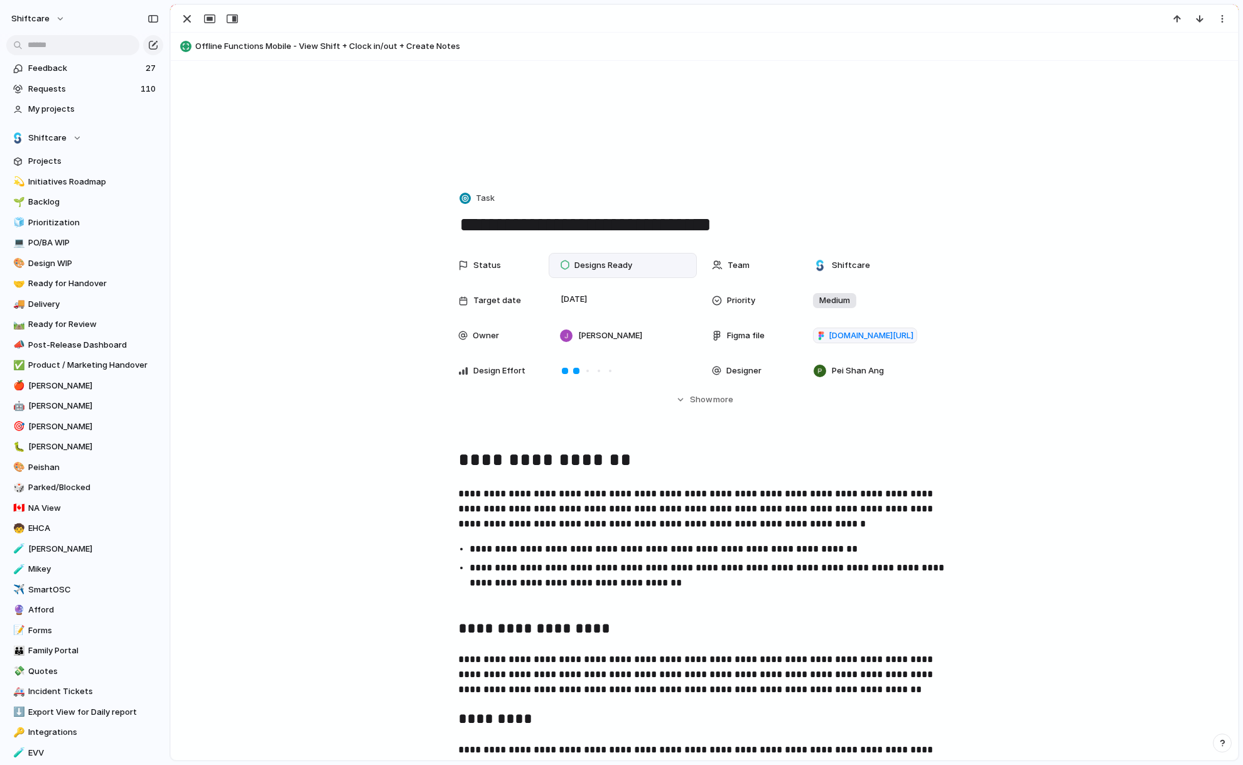
scroll to position [74, 0]
click at [736, 397] on button "Hide Show more" at bounding box center [704, 398] width 492 height 23
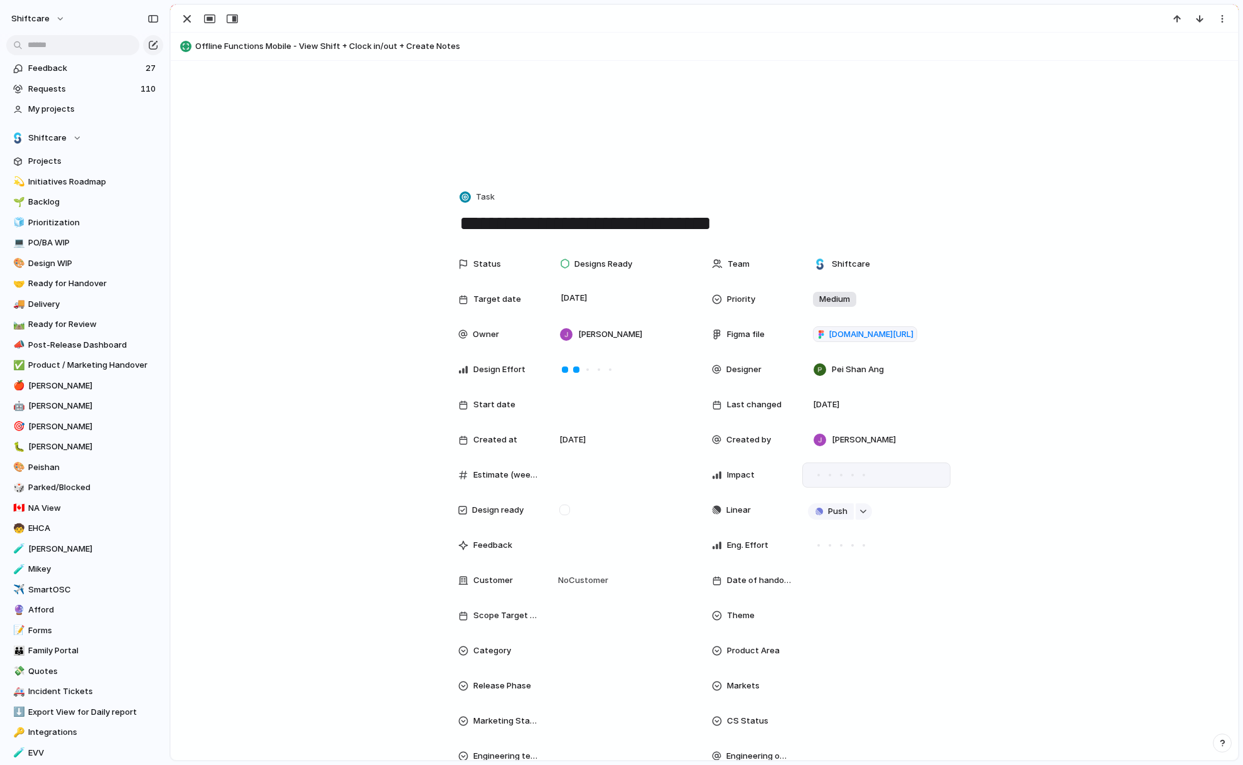
scroll to position [184, 0]
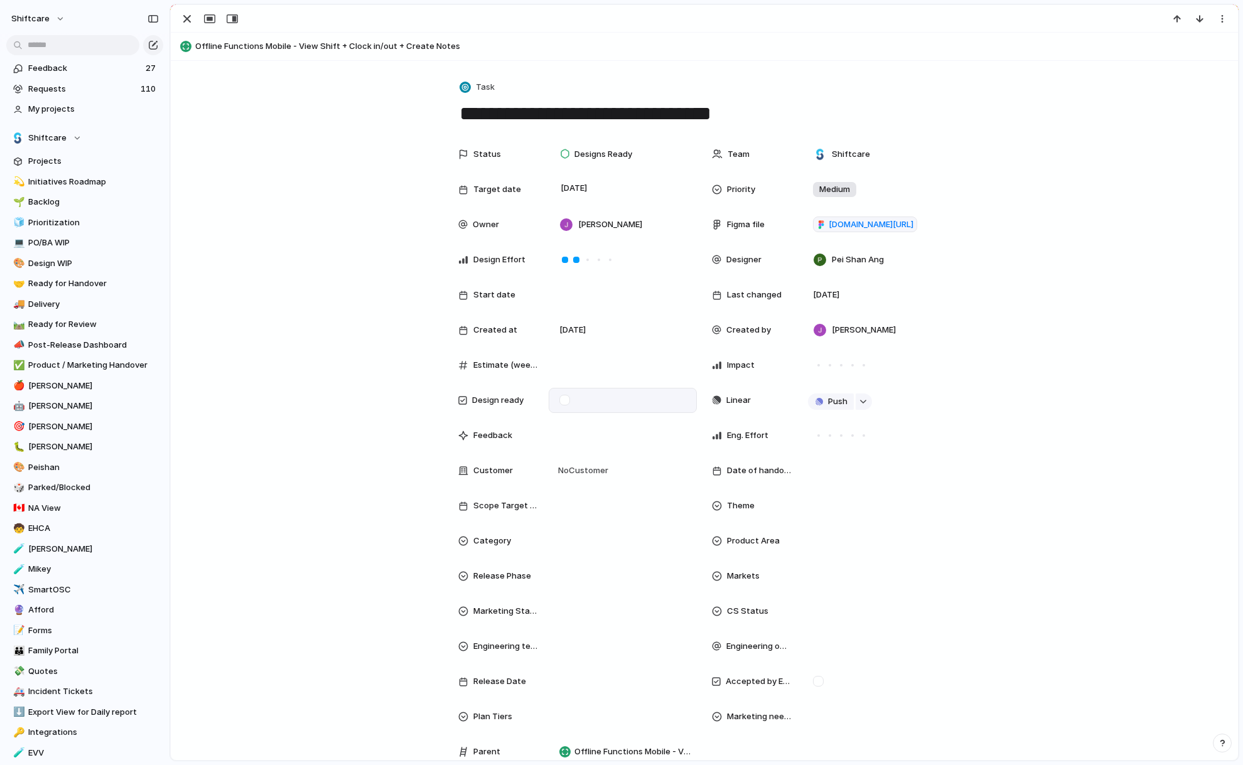
click at [566, 396] on div at bounding box center [564, 400] width 11 height 11
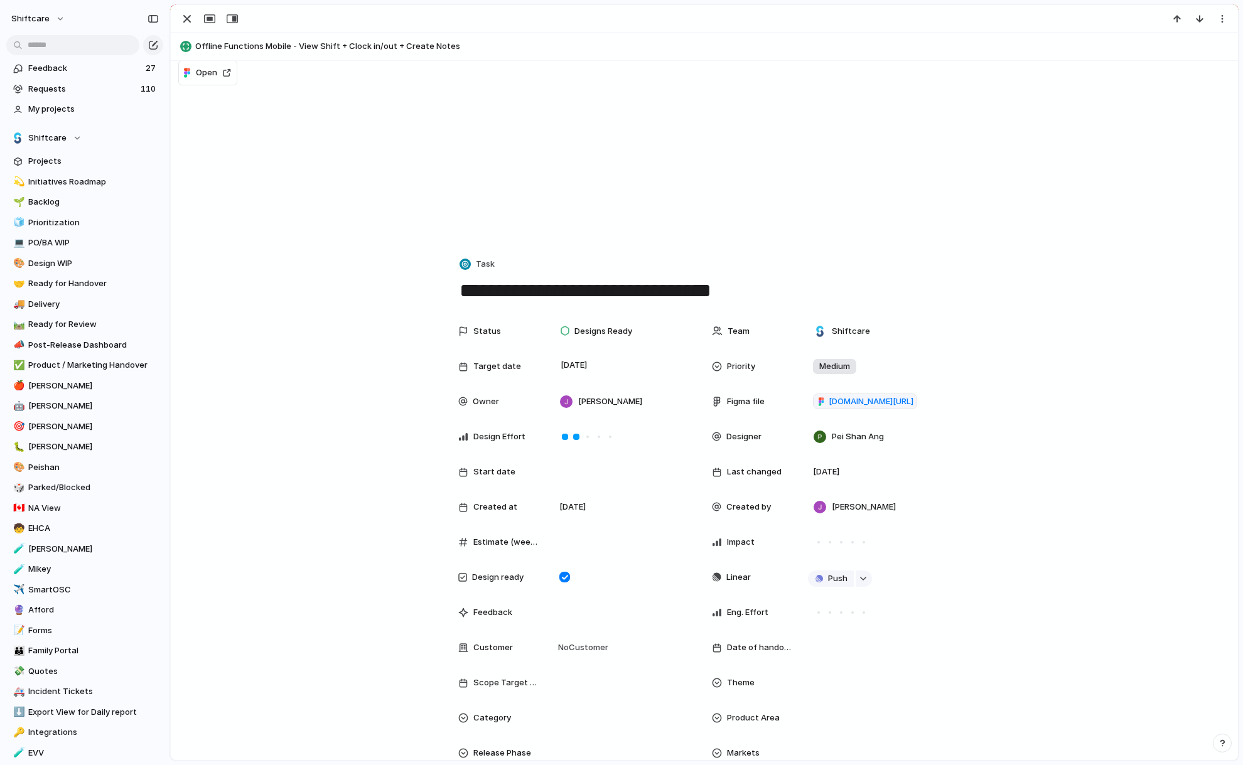
scroll to position [0, 0]
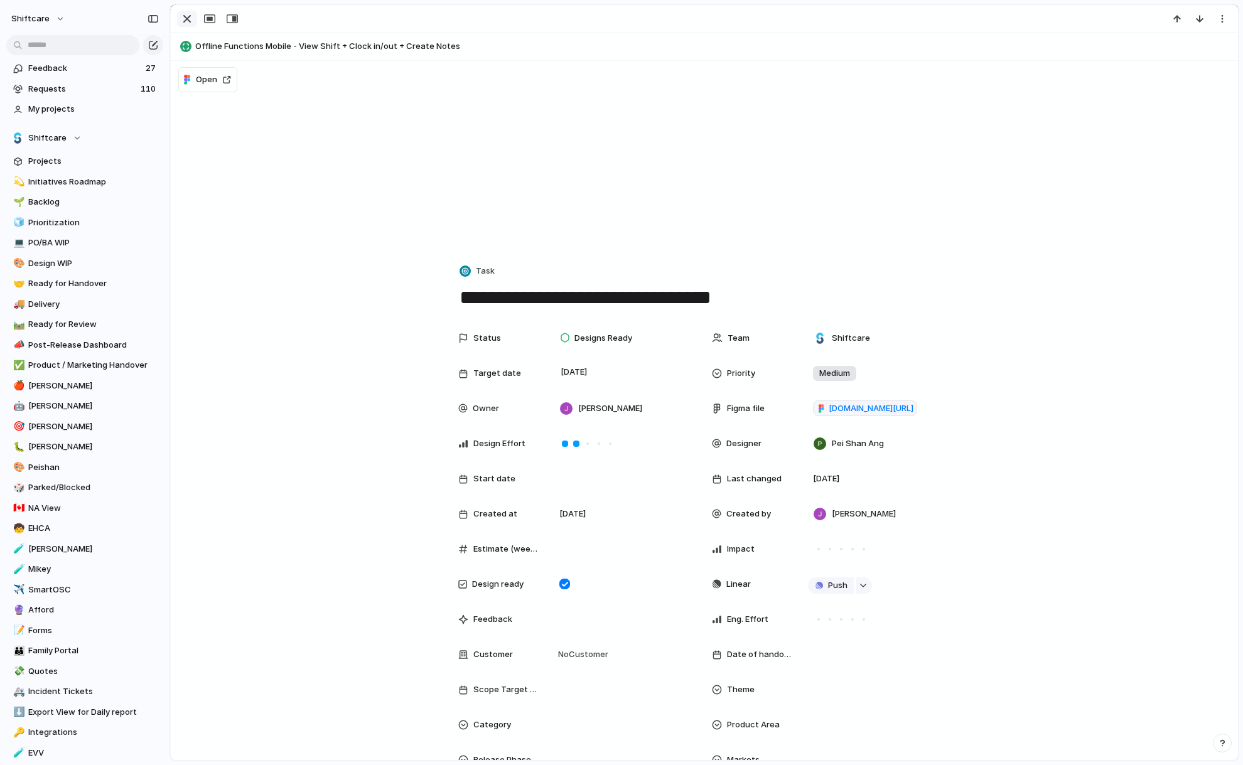
click at [190, 18] on div "button" at bounding box center [187, 18] width 15 height 15
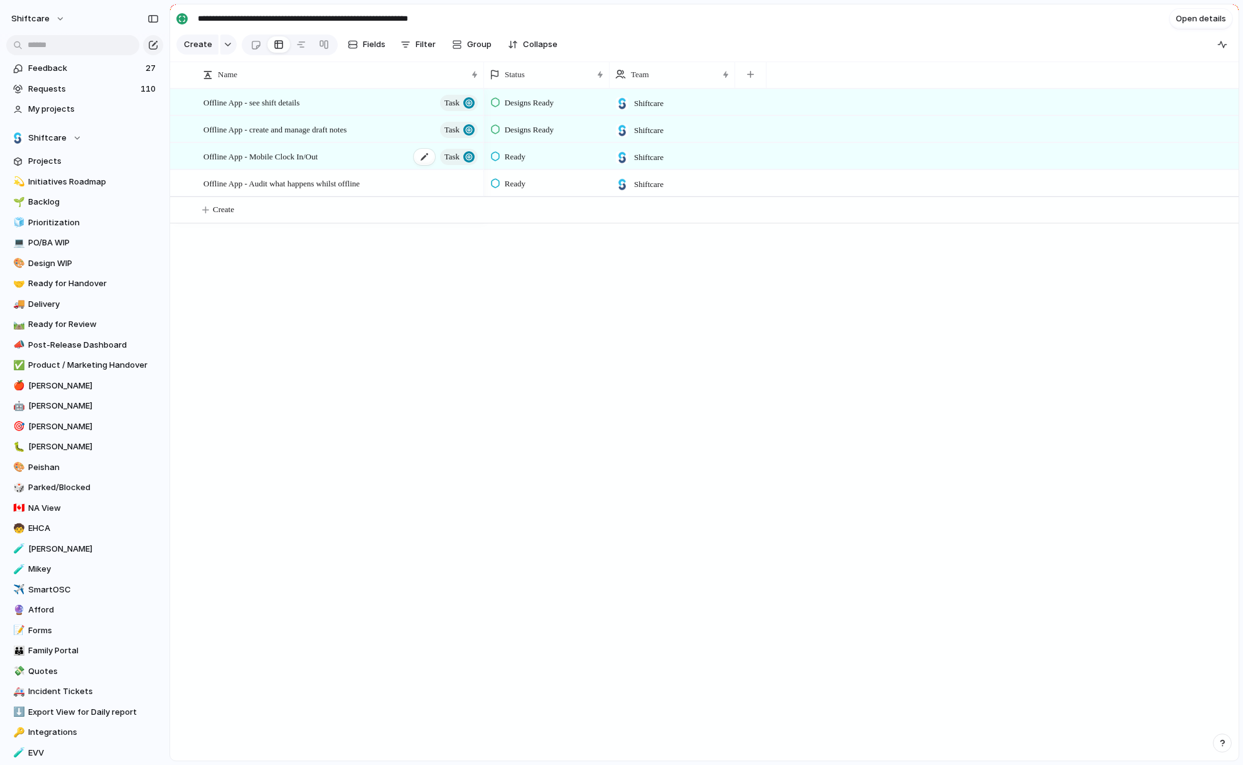
click at [286, 159] on span "Offline App - Mobile Clock In/Out" at bounding box center [260, 156] width 114 height 14
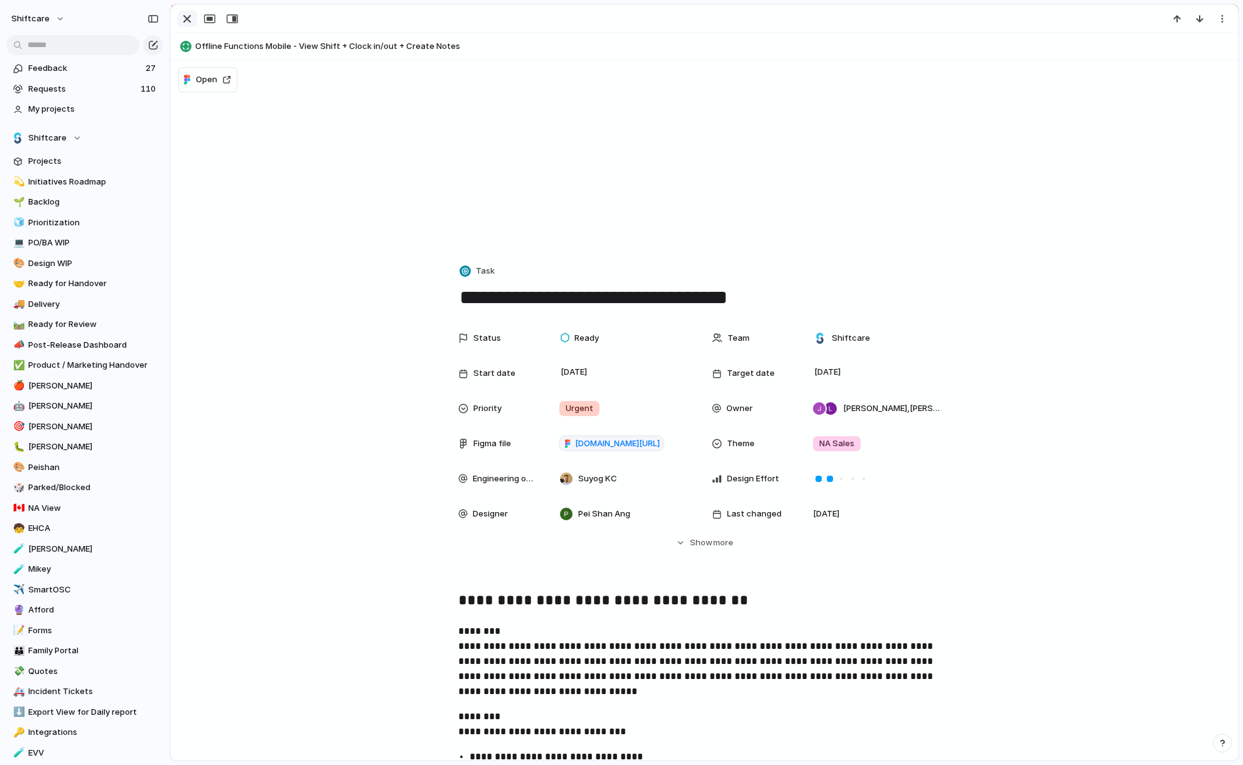
click at [183, 20] on div "button" at bounding box center [187, 18] width 15 height 15
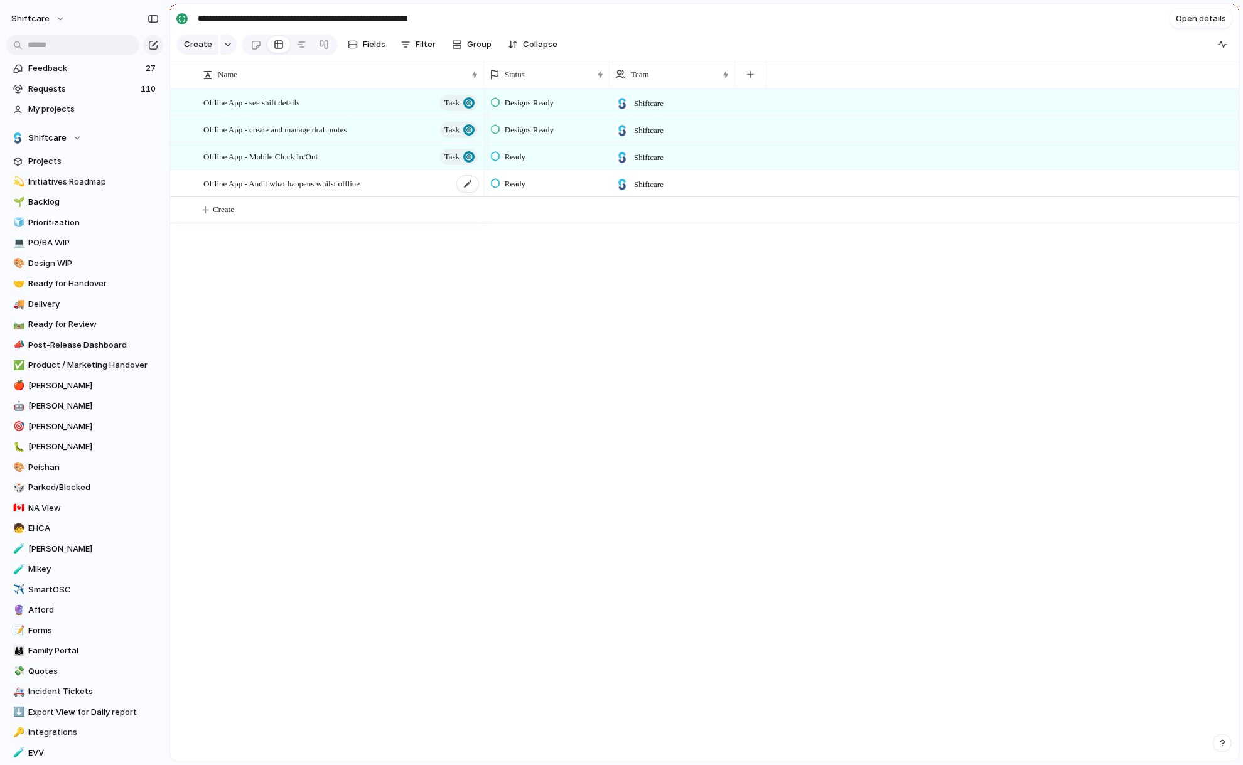
click at [315, 184] on span "Offline App - Audit what happens whilst offline" at bounding box center [281, 183] width 156 height 14
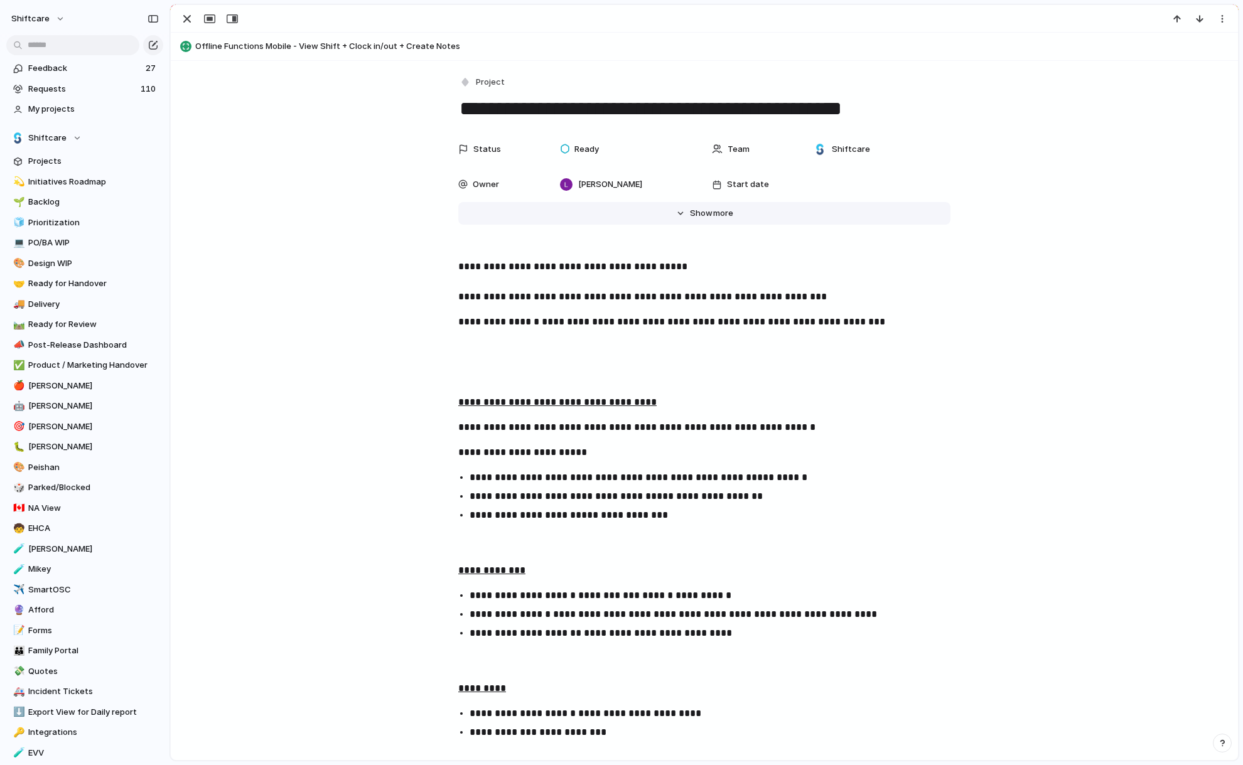
click at [699, 212] on span "Show" at bounding box center [701, 213] width 23 height 13
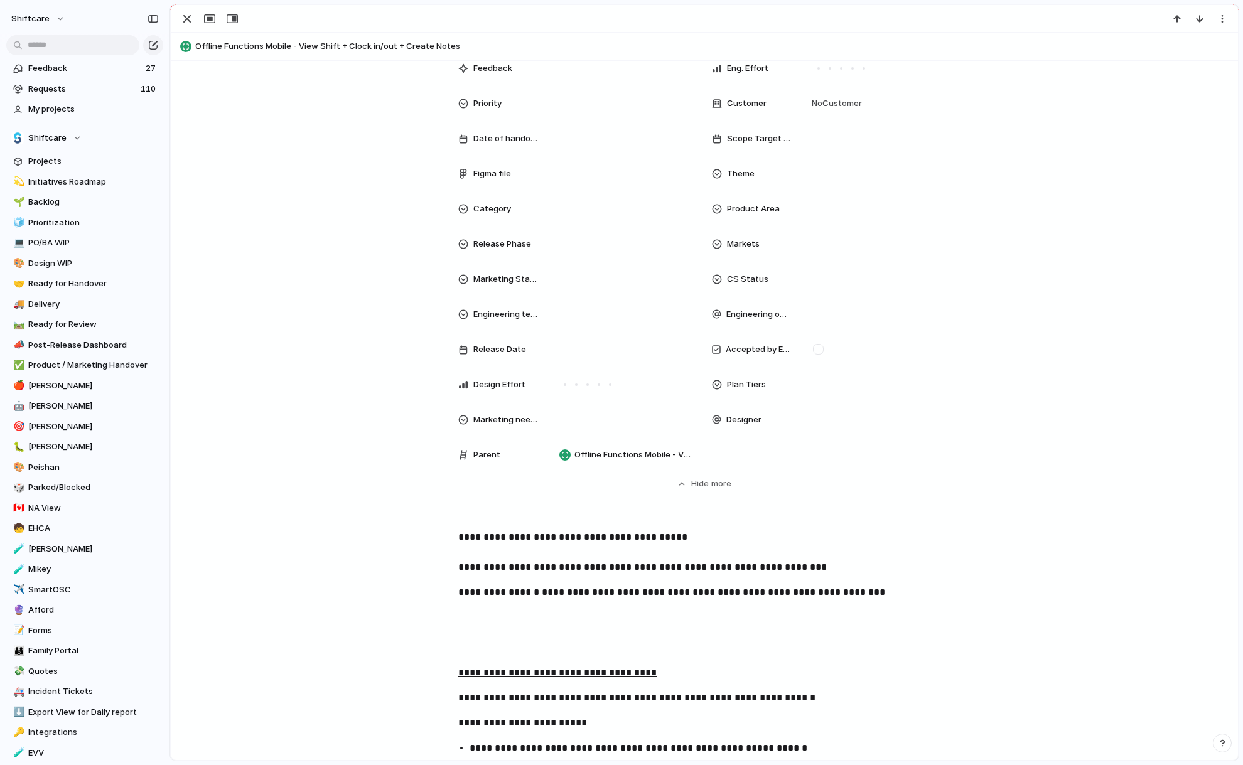
scroll to position [165, 0]
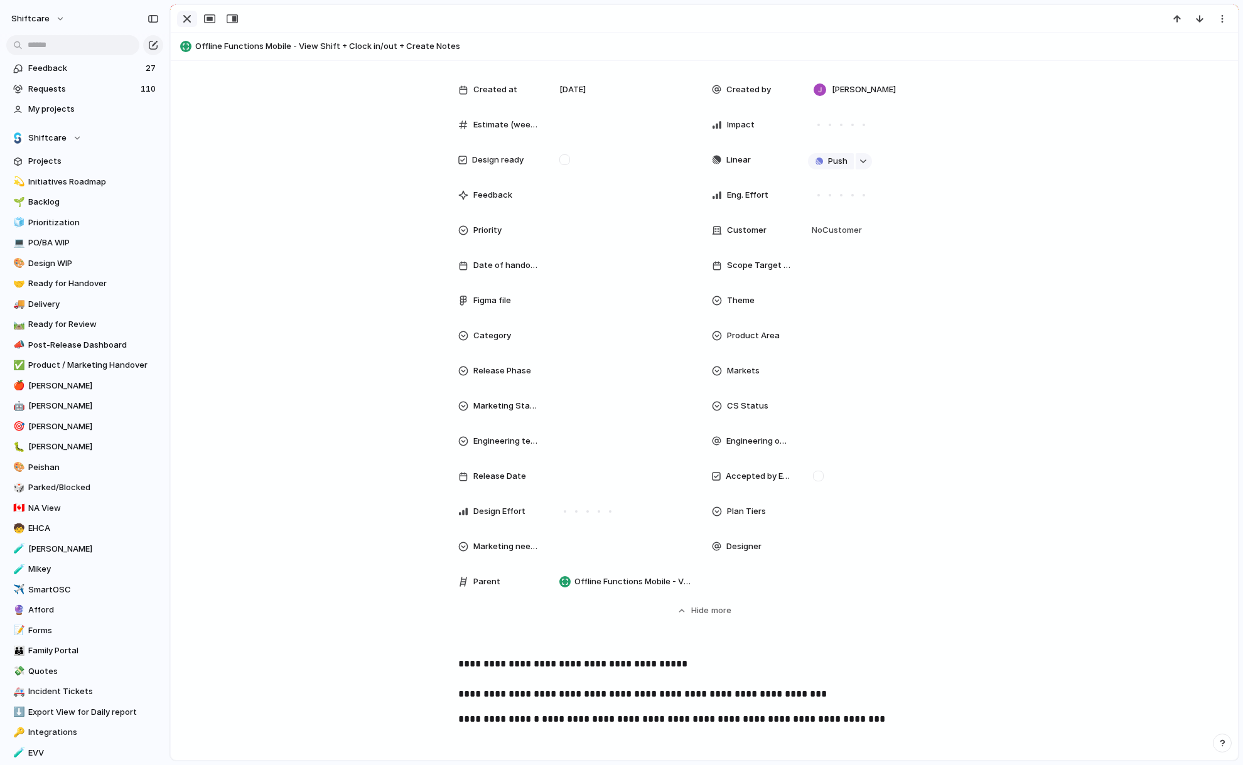
click at [188, 14] on div "button" at bounding box center [187, 18] width 15 height 15
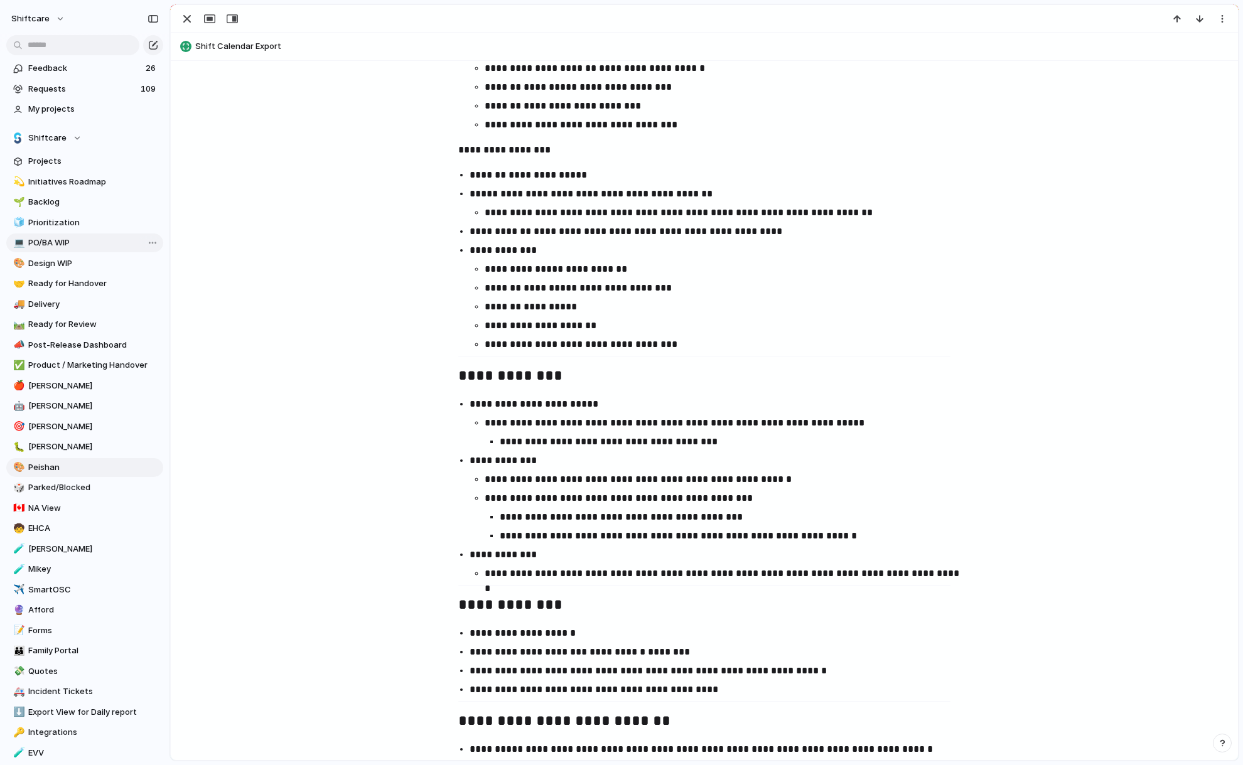
scroll to position [1111, 0]
